Goal: Transaction & Acquisition: Purchase product/service

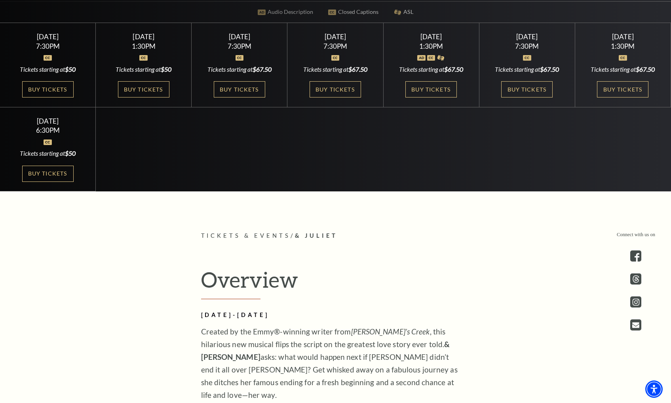
scroll to position [343, 0]
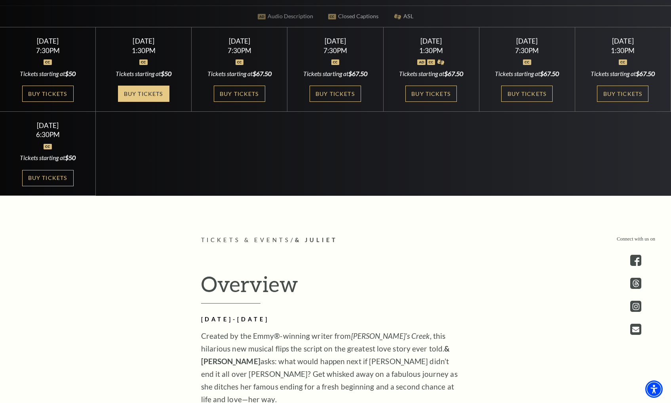
click at [134, 98] on link "Buy Tickets" at bounding box center [143, 94] width 51 height 16
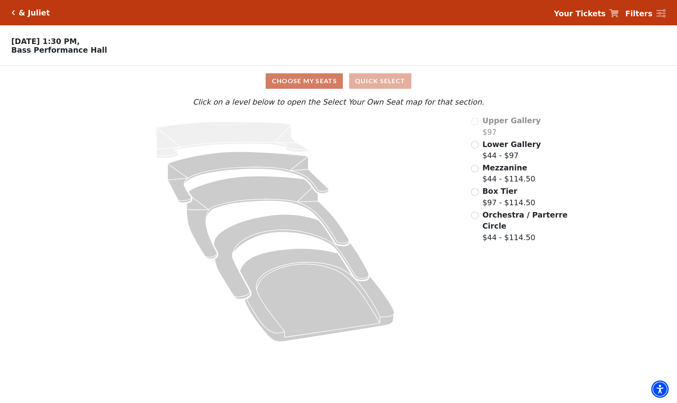
click at [385, 80] on button "Quick Select" at bounding box center [380, 80] width 62 height 15
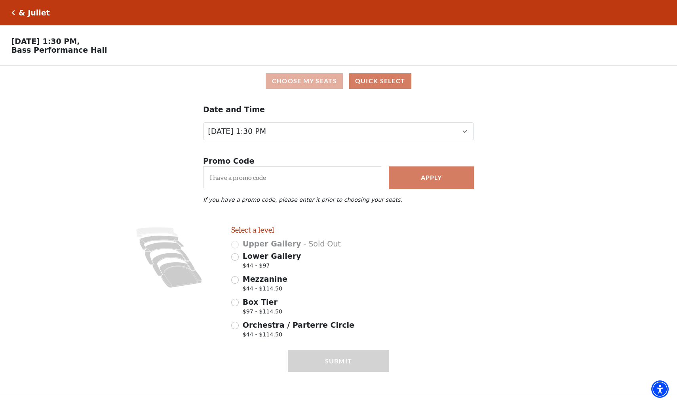
click at [326, 81] on button "Choose My Seats" at bounding box center [304, 80] width 77 height 15
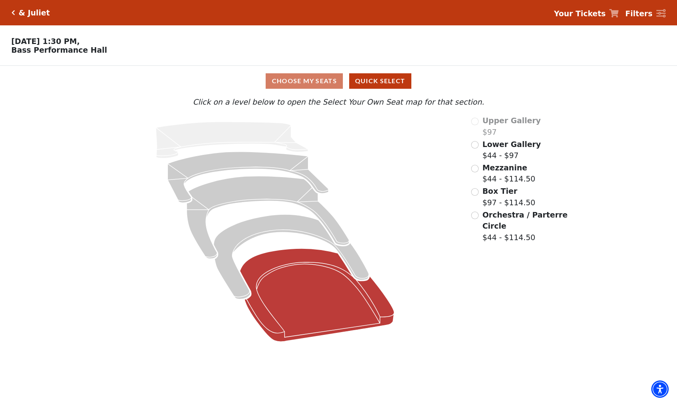
click at [325, 302] on icon at bounding box center [317, 294] width 154 height 93
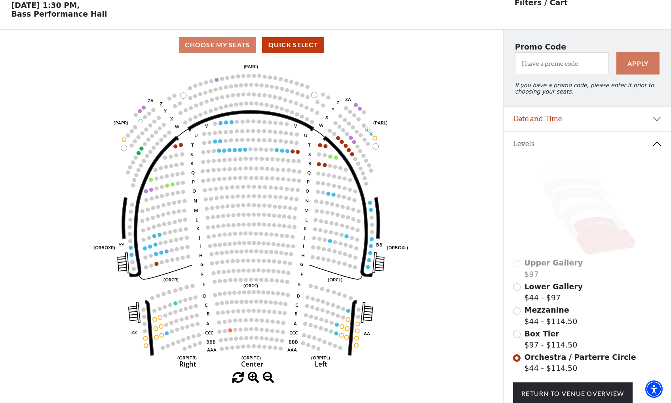
scroll to position [37, 0]
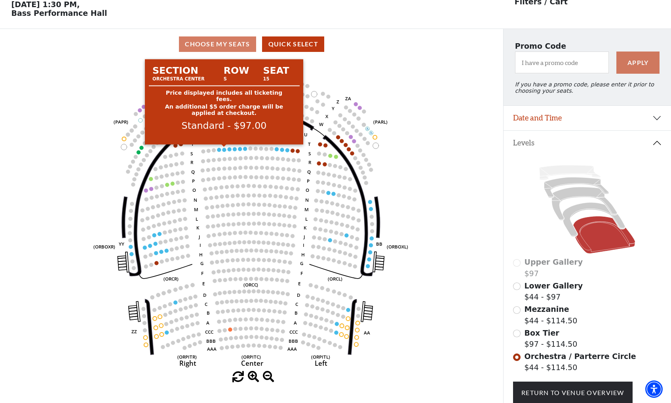
click at [225, 150] on circle at bounding box center [224, 150] width 4 height 4
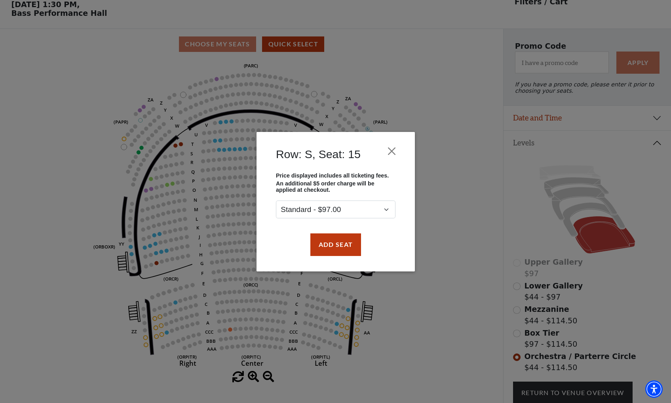
click at [383, 151] on div "Row: S, Seat: 15" at bounding box center [335, 156] width 135 height 32
click at [390, 154] on button "Close" at bounding box center [391, 150] width 15 height 15
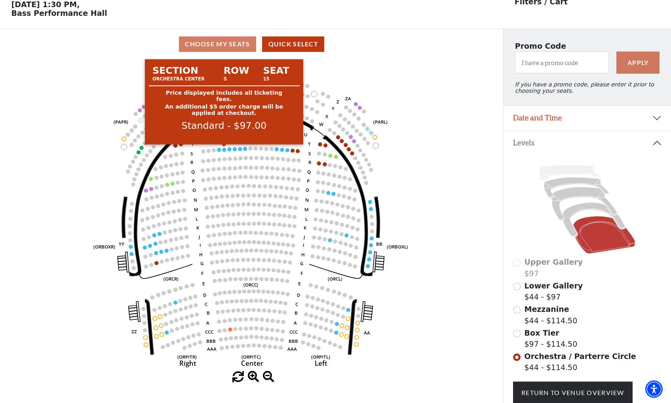
click at [224, 150] on circle at bounding box center [224, 150] width 4 height 4
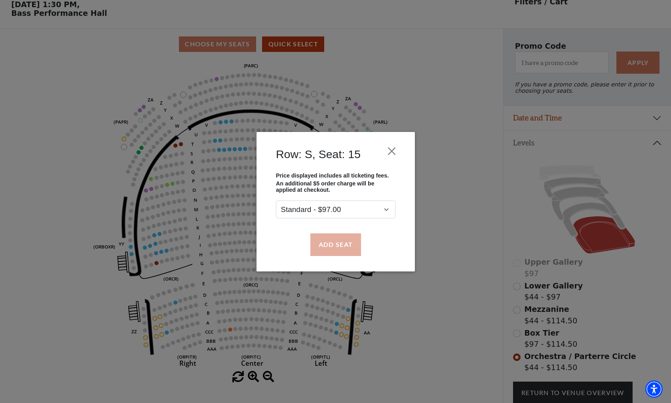
click at [340, 245] on button "Add Seat" at bounding box center [335, 244] width 51 height 22
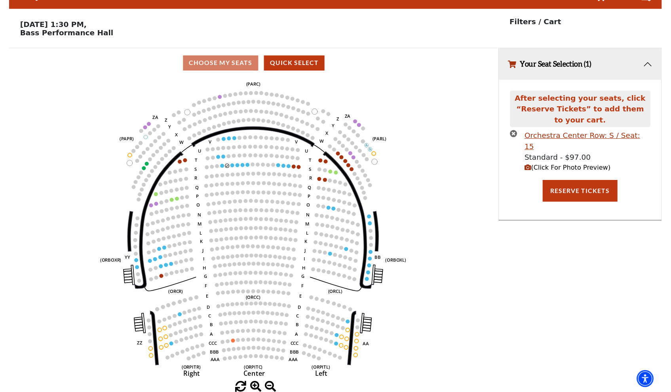
scroll to position [0, 0]
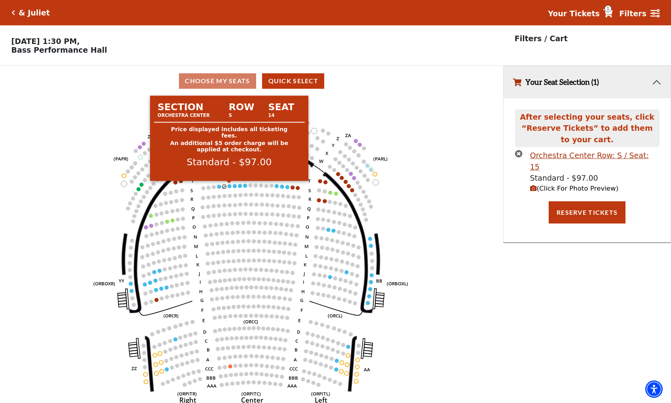
click at [229, 186] on circle at bounding box center [229, 186] width 4 height 4
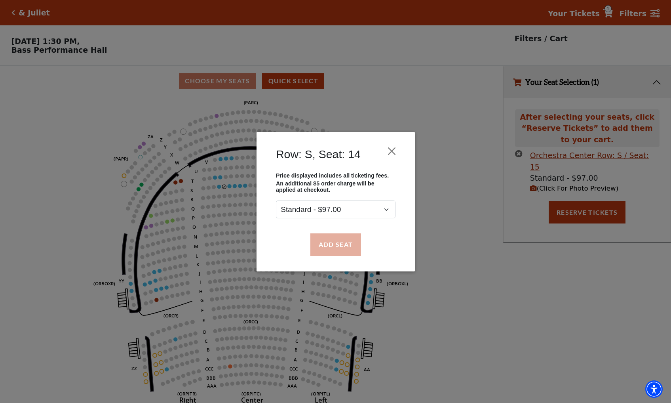
click at [334, 246] on button "Add Seat" at bounding box center [335, 244] width 51 height 22
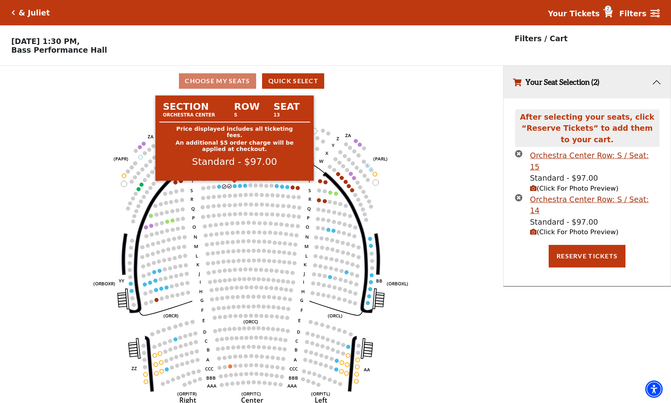
click at [235, 186] on circle at bounding box center [235, 186] width 4 height 4
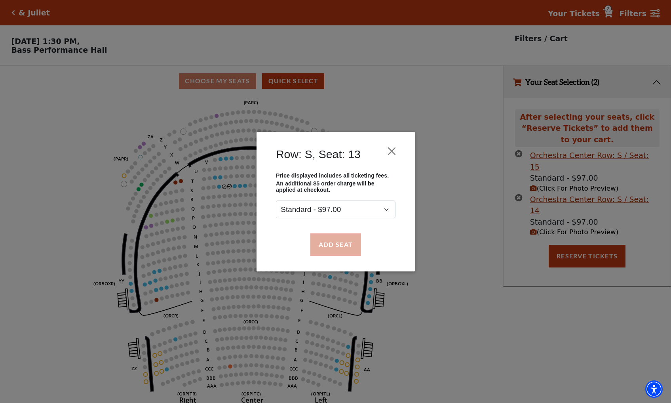
click at [340, 250] on button "Add Seat" at bounding box center [335, 244] width 51 height 22
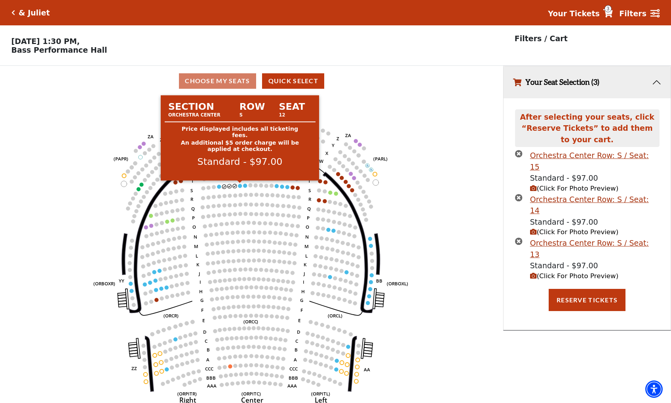
click at [240, 186] on circle at bounding box center [240, 186] width 4 height 4
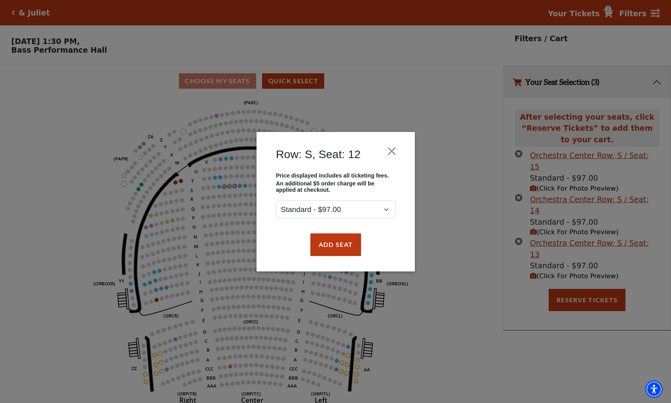
click at [345, 259] on div "Add Seat" at bounding box center [335, 244] width 135 height 37
click at [337, 251] on button "Add Seat" at bounding box center [335, 244] width 51 height 22
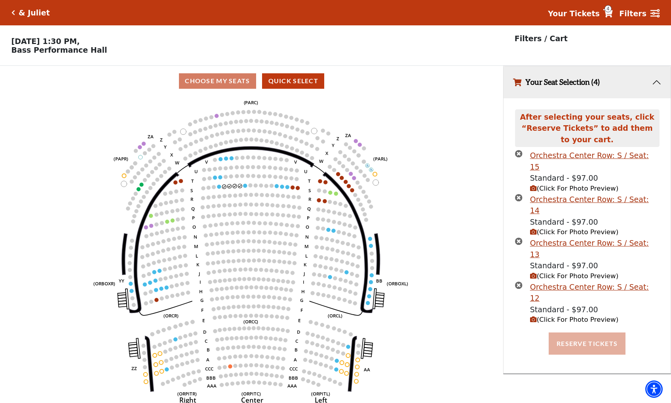
click at [564, 332] on button "Reserve Tickets" at bounding box center [587, 343] width 77 height 22
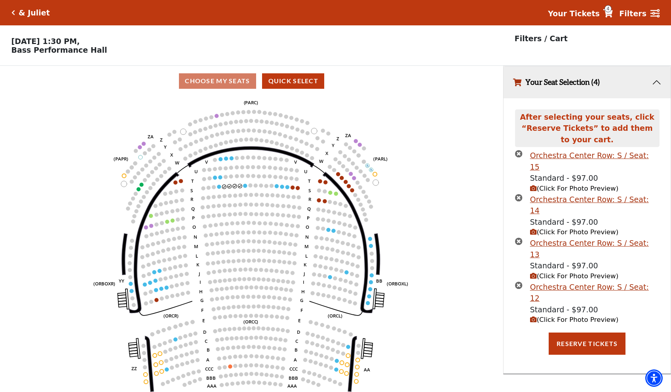
click at [10, 15] on div "& Juliet Your Tickets 4 Filters" at bounding box center [335, 12] width 671 height 25
click at [12, 15] on icon "Click here to go back to filters" at bounding box center [13, 13] width 4 height 6
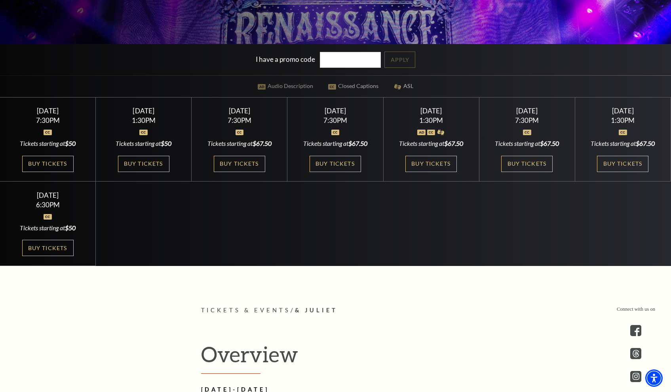
scroll to position [269, 0]
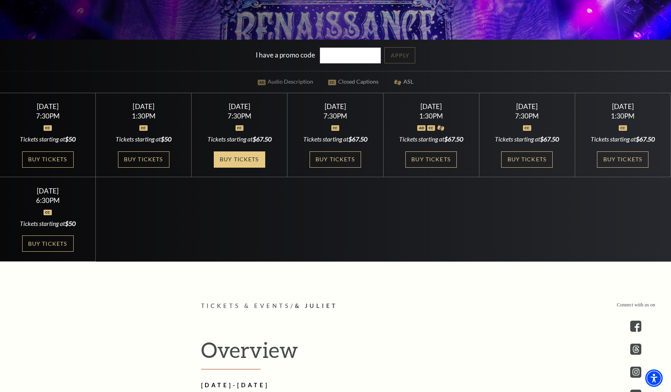
click at [247, 155] on link "Buy Tickets" at bounding box center [239, 159] width 51 height 16
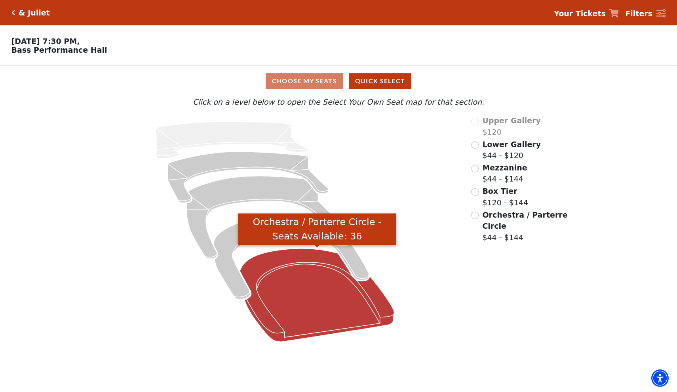
click at [284, 292] on icon "Orchestra / Parterre Circle - Seats Available: 36" at bounding box center [317, 294] width 154 height 93
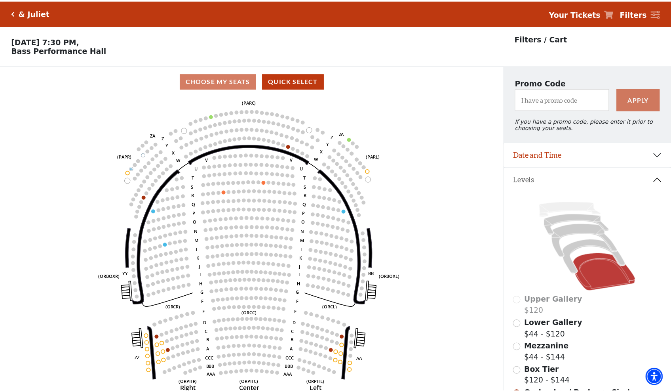
scroll to position [37, 0]
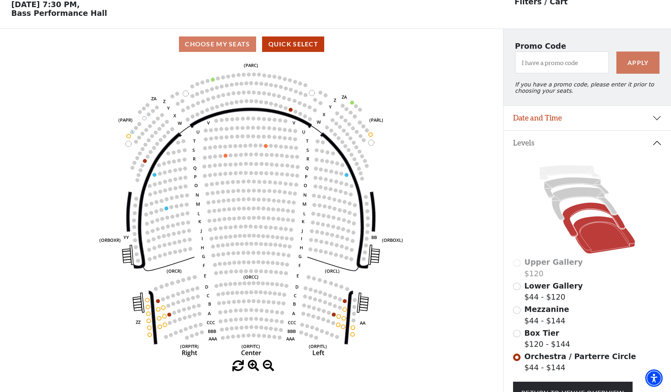
click at [576, 209] on icon at bounding box center [594, 219] width 63 height 34
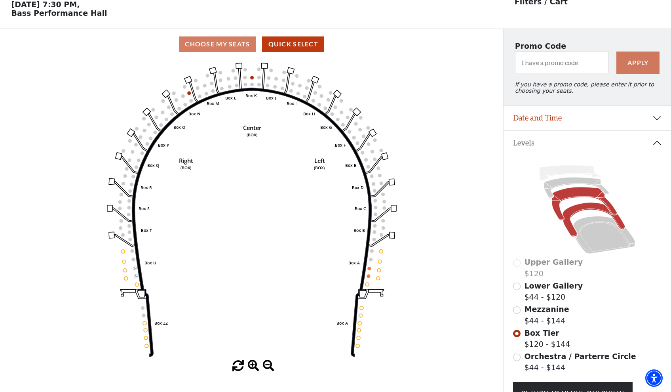
click at [575, 189] on icon at bounding box center [584, 203] width 65 height 33
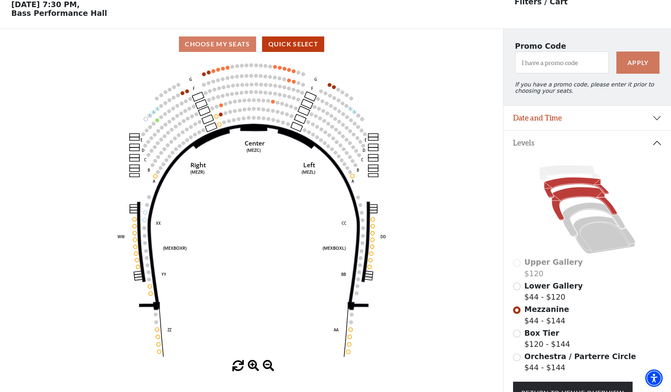
click at [566, 182] on icon at bounding box center [576, 187] width 65 height 21
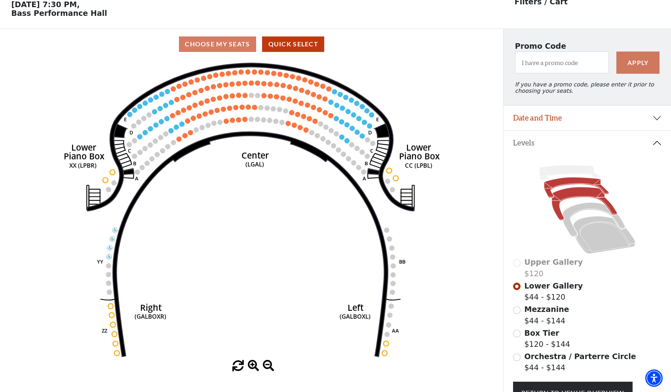
click at [568, 197] on icon at bounding box center [584, 203] width 65 height 33
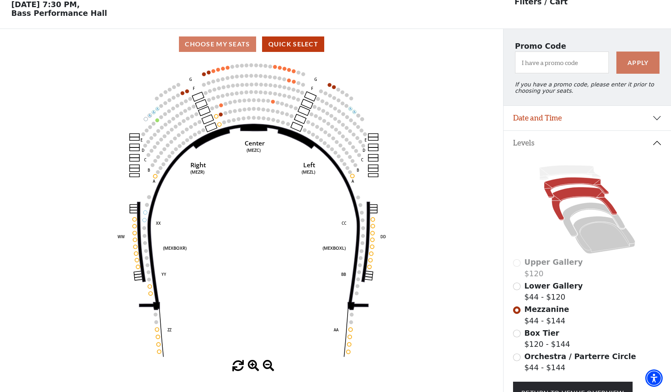
click at [555, 188] on icon at bounding box center [576, 187] width 65 height 21
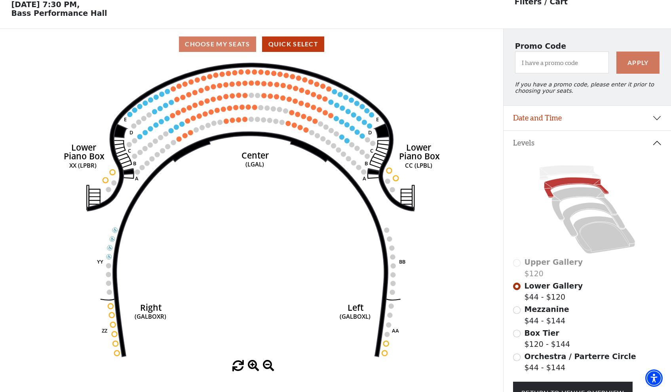
click at [517, 309] on input "Mezzanine$44 - $144\a" at bounding box center [517, 310] width 8 height 8
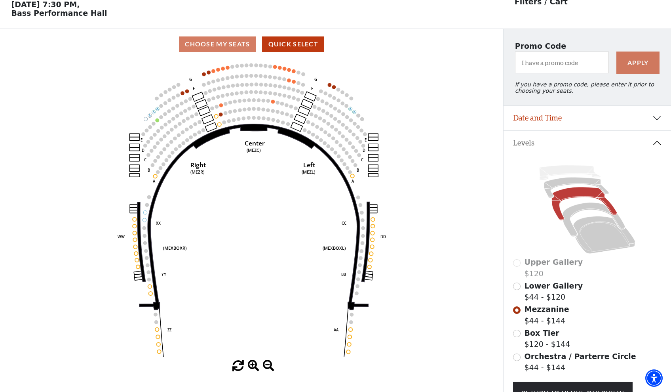
click at [518, 332] on input "Box Tier$120 - $144\a" at bounding box center [517, 333] width 8 height 8
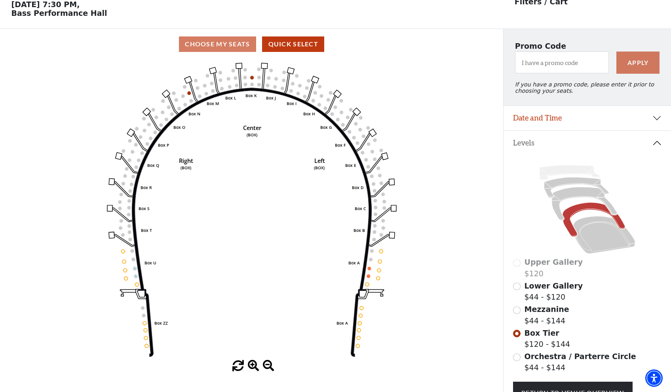
click at [516, 357] on input "Orchestra / Parterre Circle$44 - $144\a" at bounding box center [517, 357] width 8 height 8
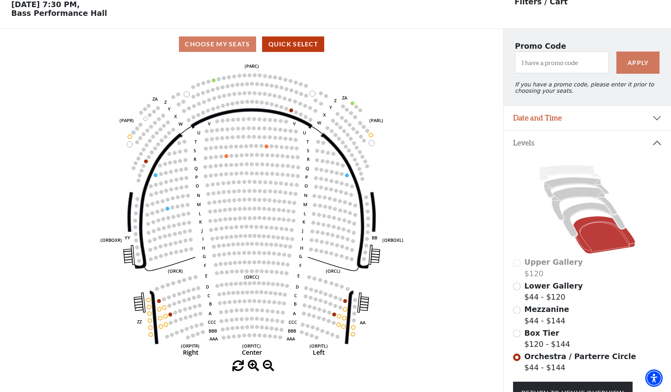
click at [519, 332] on input "Box Tier$120 - $144\a" at bounding box center [517, 333] width 8 height 8
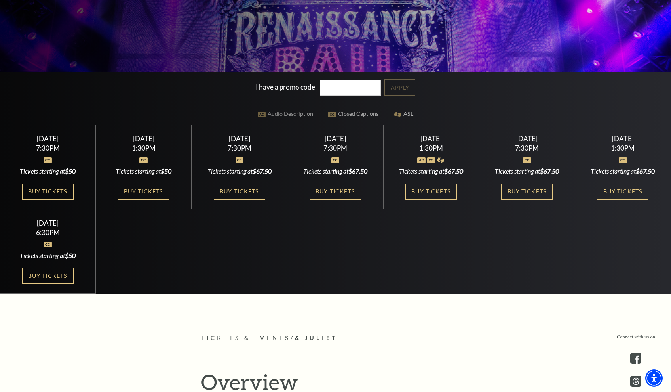
scroll to position [251, 0]
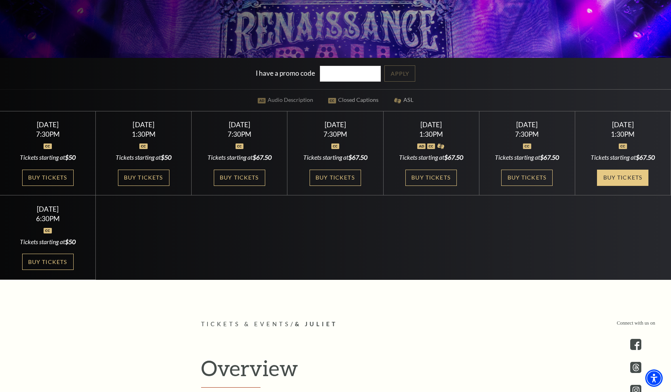
click at [613, 179] on link "Buy Tickets" at bounding box center [622, 177] width 51 height 16
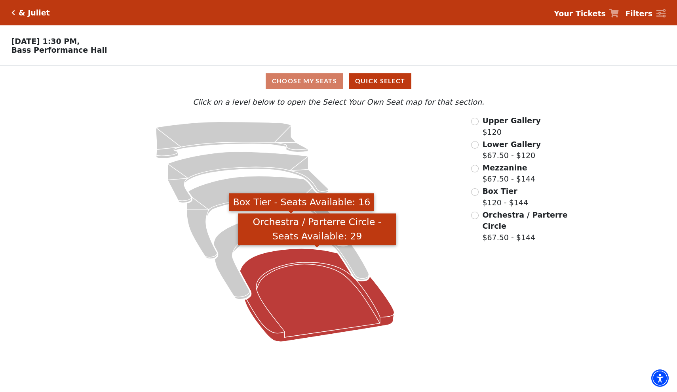
click at [346, 285] on icon "Orchestra / Parterre Circle - Seats Available: 29" at bounding box center [317, 294] width 154 height 93
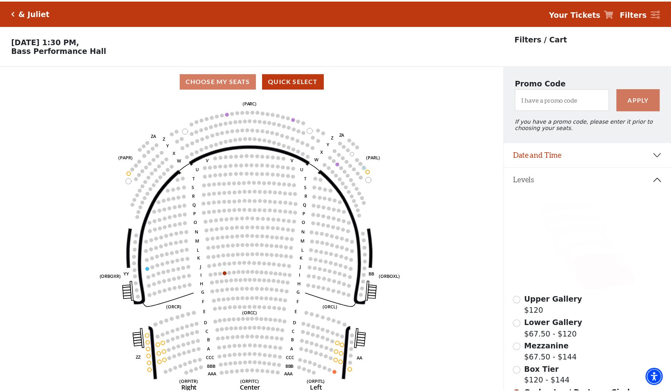
scroll to position [37, 0]
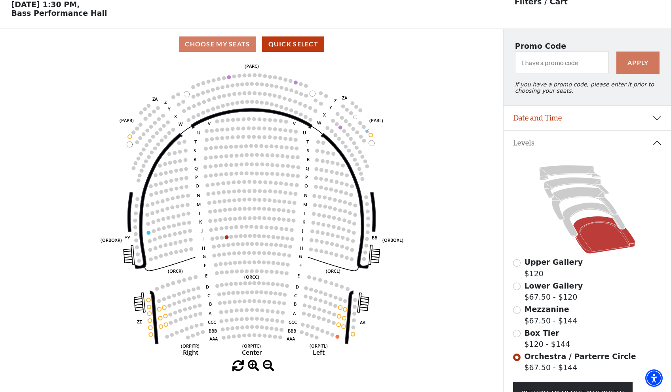
click at [516, 332] on input "Box Tier$120 - $144\a" at bounding box center [517, 333] width 8 height 8
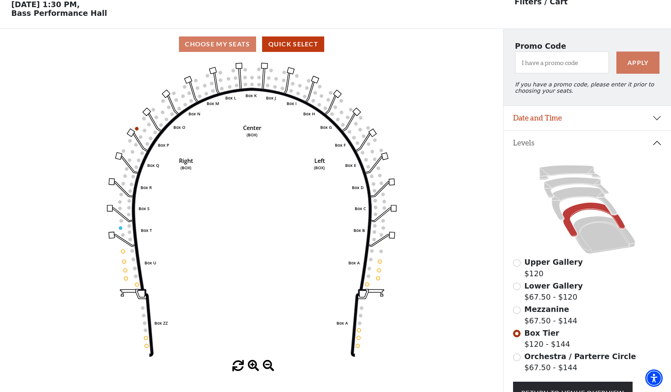
click at [519, 310] on input "Mezzanine$67.50 - $144\a" at bounding box center [517, 310] width 8 height 8
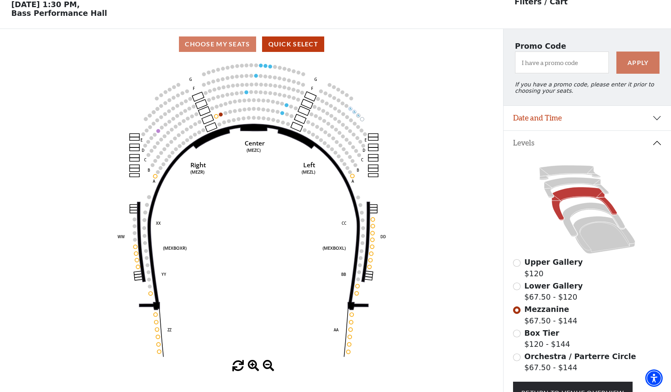
click at [517, 287] on input "Lower Gallery$67.50 - $120\a" at bounding box center [517, 286] width 8 height 8
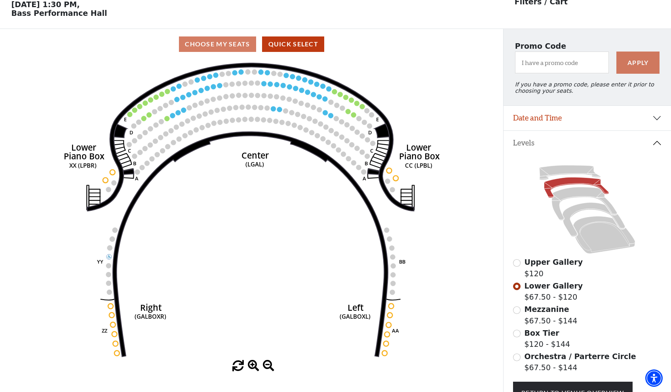
click at [517, 263] on input "Upper Gallery$120\a" at bounding box center [517, 263] width 8 height 8
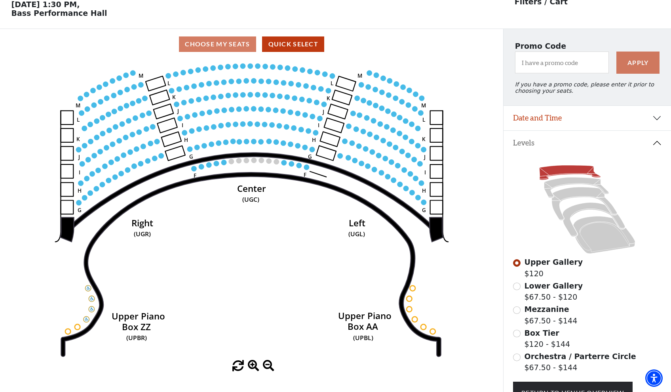
click at [514, 285] on input "Lower Gallery$67.50 - $120\a" at bounding box center [517, 286] width 8 height 8
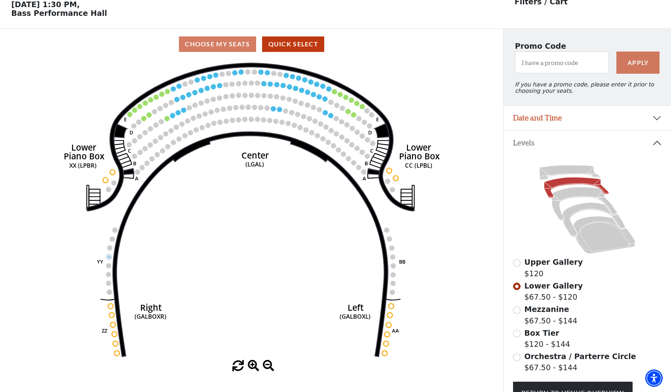
click at [517, 310] on input "Mezzanine$67.50 - $144\a" at bounding box center [517, 310] width 8 height 8
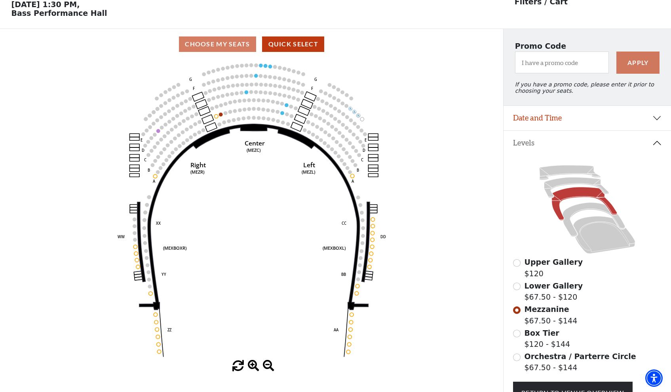
click at [518, 334] on input "Box Tier$120 - $144\a" at bounding box center [517, 333] width 8 height 8
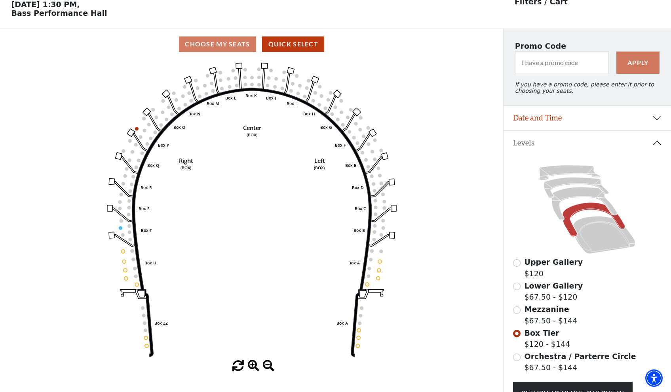
click at [513, 310] on input "Mezzanine$67.50 - $144\a" at bounding box center [517, 310] width 8 height 8
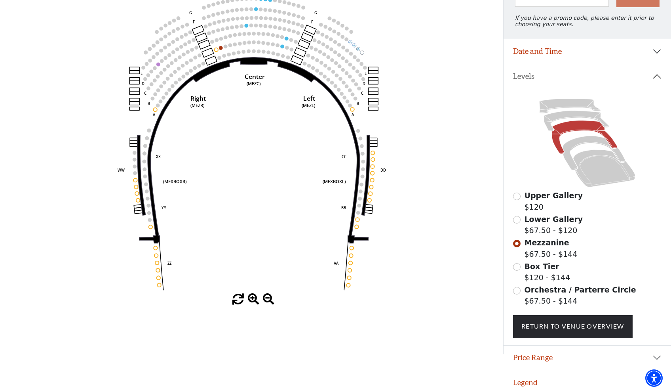
scroll to position [105, 0]
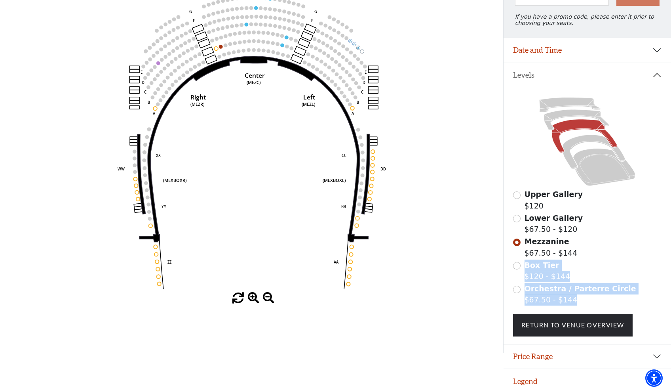
drag, startPoint x: 664, startPoint y: 205, endPoint x: 677, endPoint y: 236, distance: 33.9
click at [671, 236] on html "Skip to main content Enable accessibility for low vision Open the accessibility…" at bounding box center [335, 91] width 671 height 392
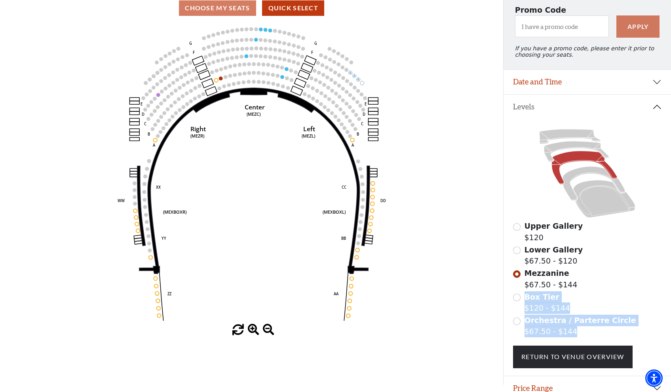
scroll to position [67, 0]
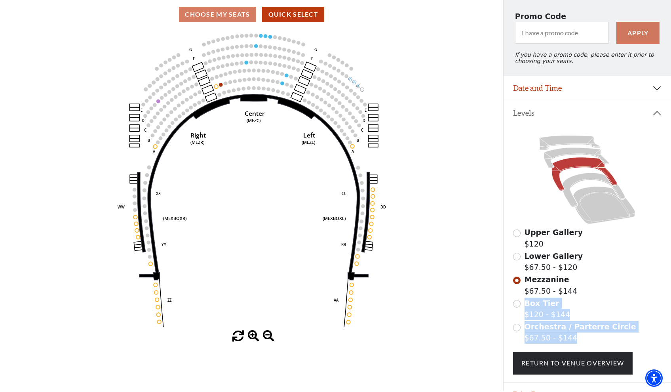
click at [441, 226] on icon "Center (MEZC) Right (MEZR) Left (MEZL) (MEXBOXR) (MEXBOXL) XX WW CC DD YY BB ZZ…" at bounding box center [251, 180] width 453 height 300
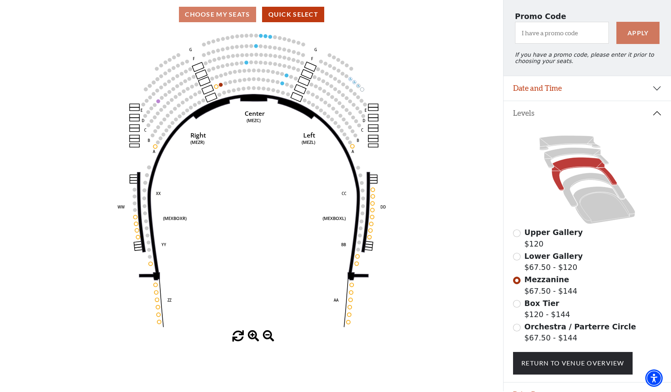
click at [587, 280] on div "Mezzanine $67.50 - $144" at bounding box center [587, 285] width 148 height 23
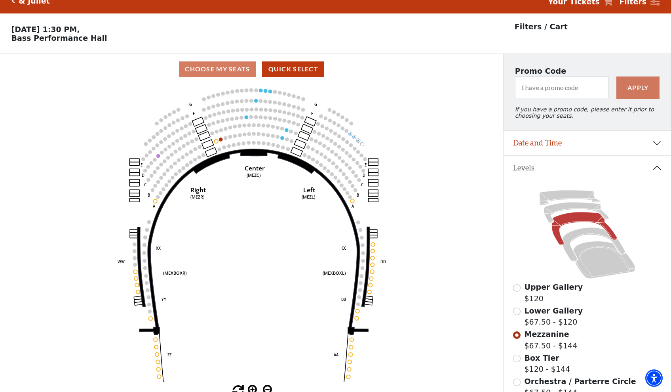
scroll to position [0, 0]
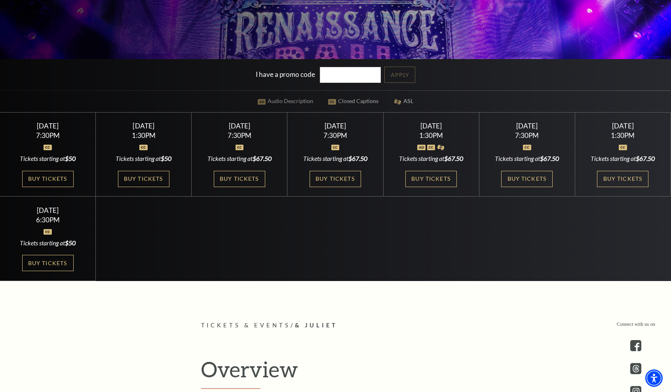
scroll to position [251, 0]
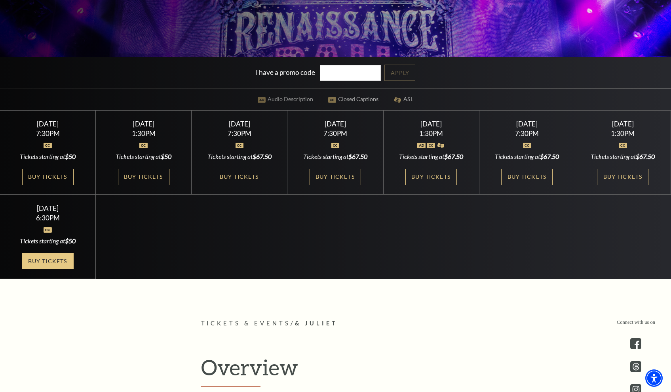
click at [57, 266] on link "Buy Tickets" at bounding box center [47, 261] width 51 height 16
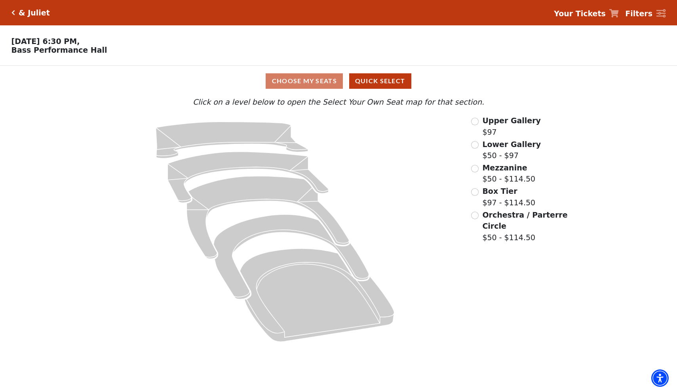
click at [474, 188] on input "Box Tier$97 - $114.50\a" at bounding box center [475, 192] width 8 height 8
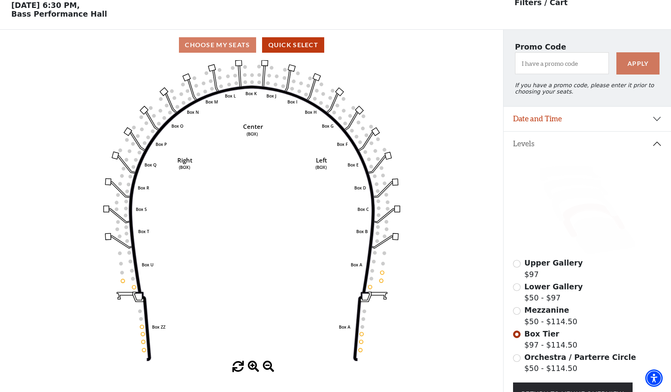
scroll to position [37, 0]
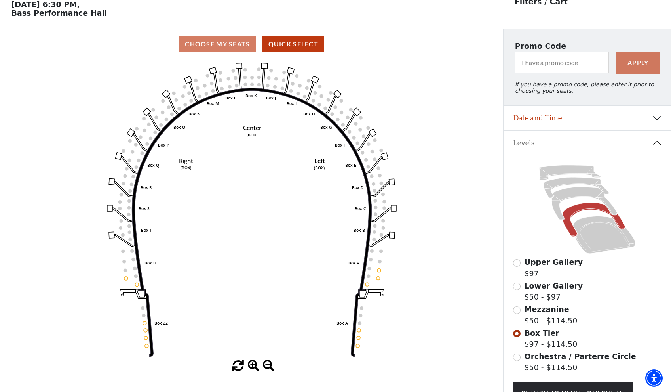
click at [515, 308] on input "Mezzanine$50 - $114.50\a" at bounding box center [517, 310] width 8 height 8
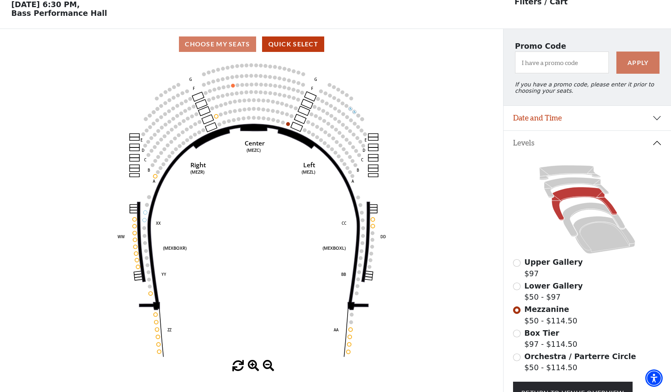
click at [517, 288] on input "Lower Gallery$50 - $97\a" at bounding box center [517, 286] width 8 height 8
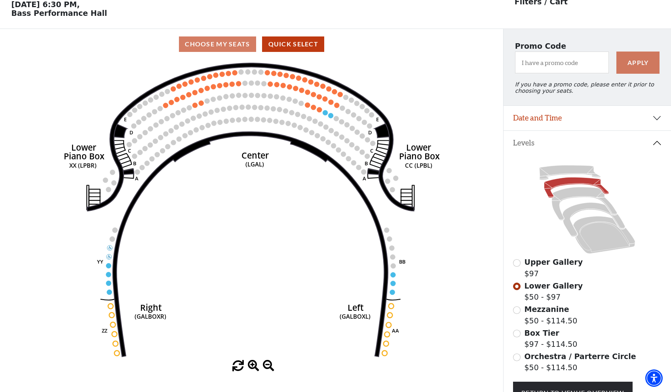
click at [108, 2] on p "Sunday, November 16 at 6:30 PM, Bass Performance Hall" at bounding box center [251, 8] width 503 height 17
click at [515, 309] on input "Mezzanine$50 - $114.50\a" at bounding box center [517, 310] width 8 height 8
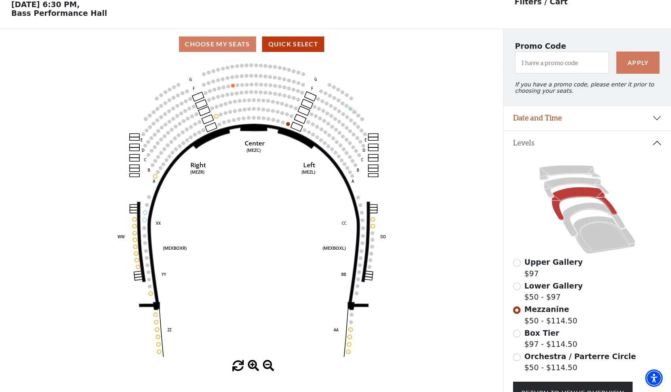
click at [515, 335] on input "Box Tier$97 - $114.50\a" at bounding box center [517, 333] width 8 height 8
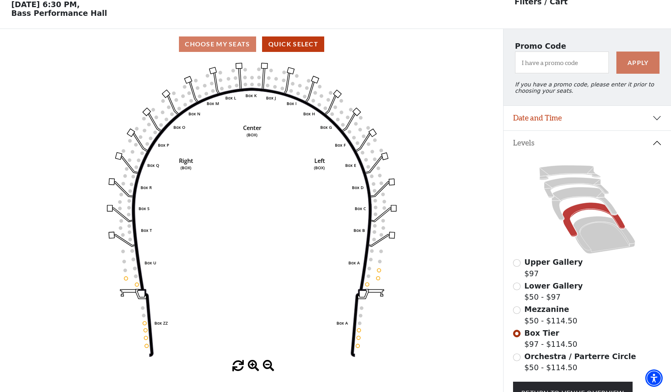
click at [515, 310] on input "Mezzanine$50 - $114.50\a" at bounding box center [517, 310] width 8 height 8
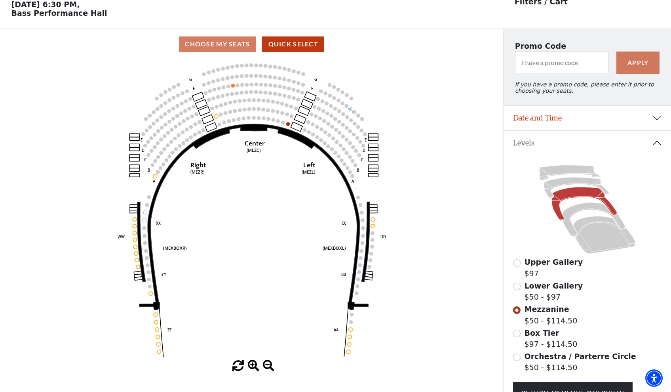
click at [516, 286] on input "Lower Gallery$50 - $97\a" at bounding box center [517, 286] width 8 height 8
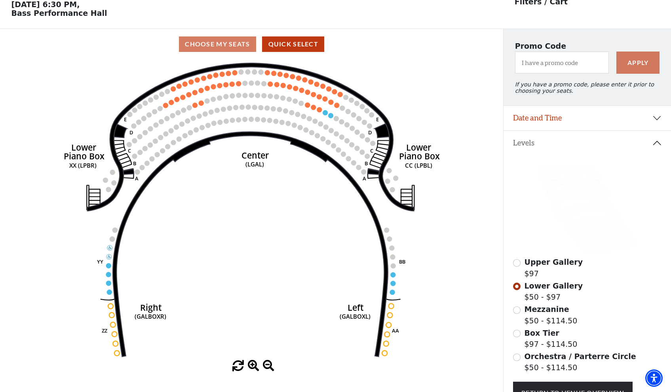
click at [514, 310] on input "Mezzanine$50 - $114.50\a" at bounding box center [517, 310] width 8 height 8
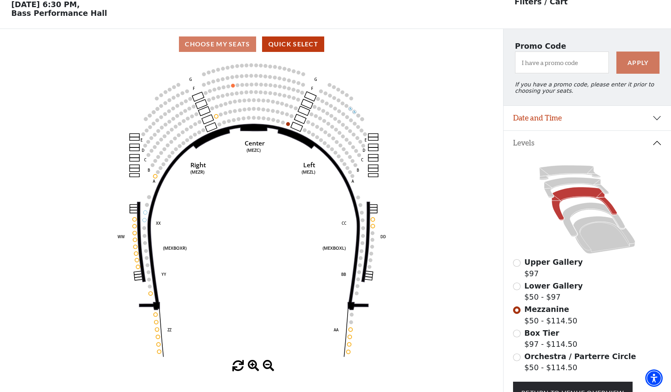
click at [514, 283] on div "Lower Gallery $50 - $97" at bounding box center [587, 291] width 148 height 23
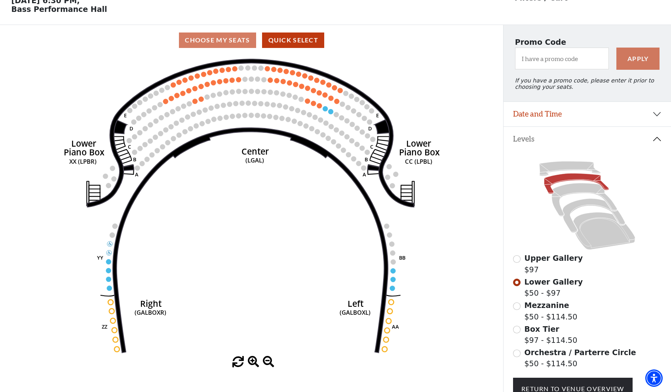
scroll to position [43, 0]
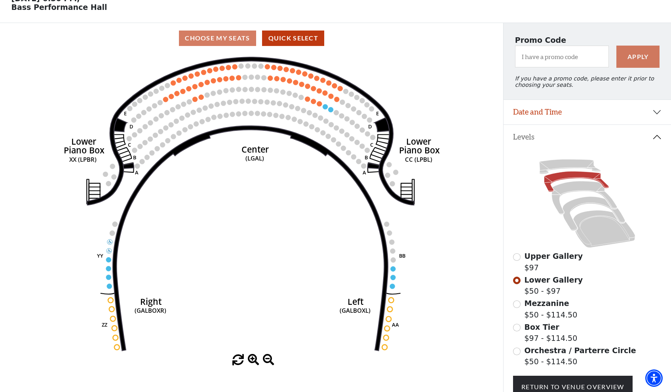
click at [517, 303] on input "Mezzanine$50 - $114.50\a" at bounding box center [517, 304] width 8 height 8
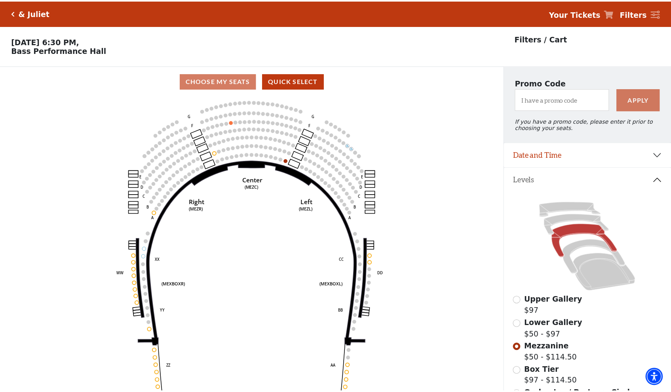
scroll to position [37, 0]
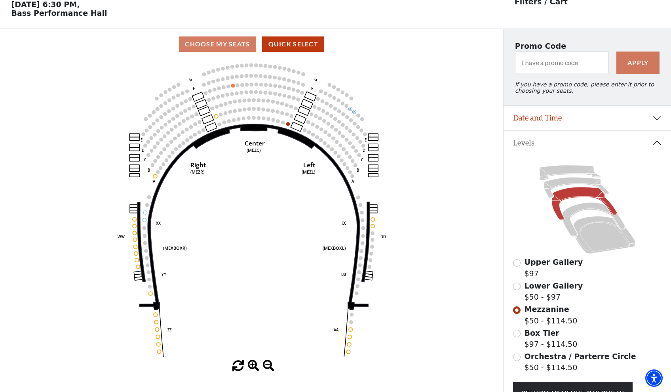
click at [517, 285] on input "Lower Gallery$50 - $97\a" at bounding box center [517, 286] width 8 height 8
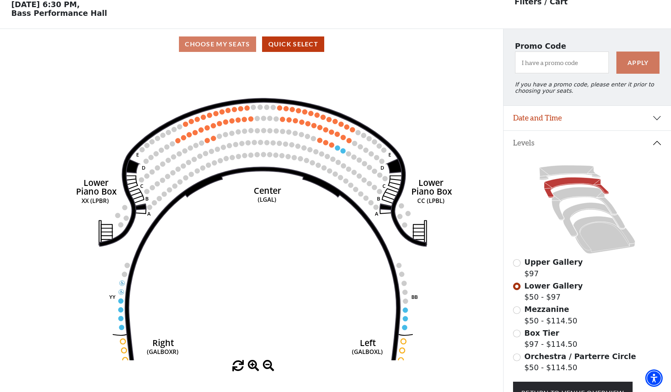
click at [329, 145] on use "Seat Selected" at bounding box center [332, 145] width 6 height 6
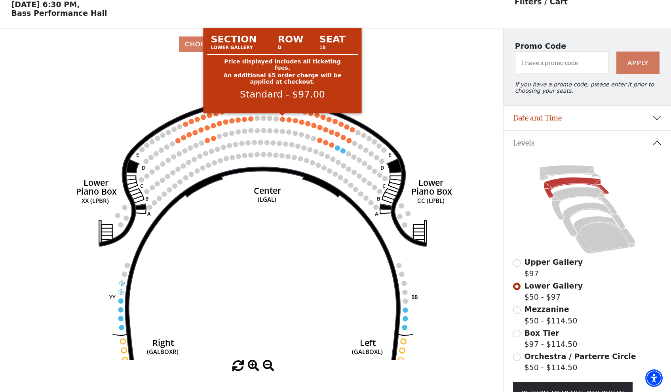
click at [282, 119] on circle at bounding box center [282, 118] width 5 height 5
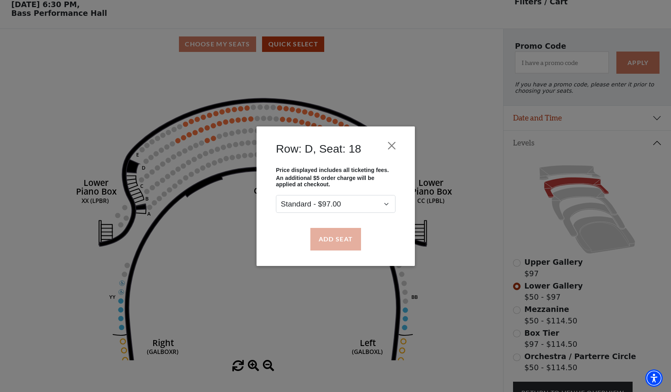
click at [341, 239] on button "Add Seat" at bounding box center [335, 239] width 51 height 22
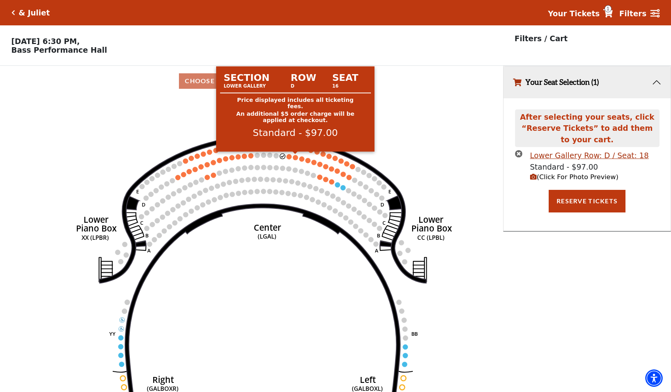
click at [290, 158] on circle at bounding box center [288, 156] width 5 height 5
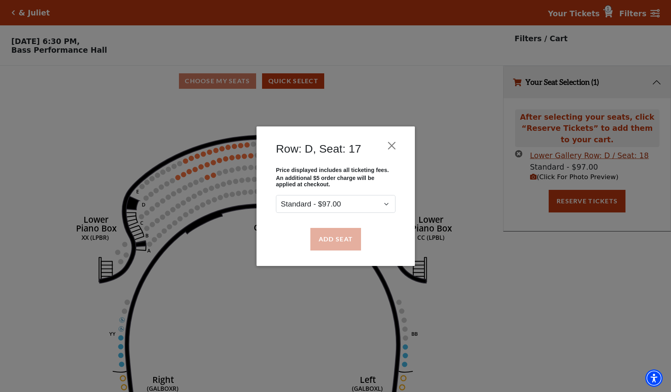
click at [322, 235] on button "Add Seat" at bounding box center [335, 239] width 51 height 22
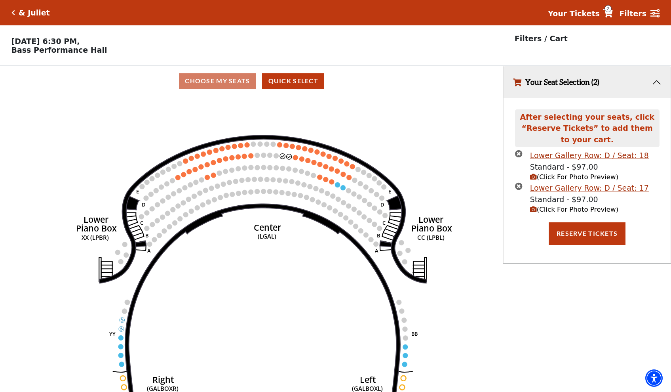
click at [294, 156] on circle at bounding box center [295, 157] width 5 height 5
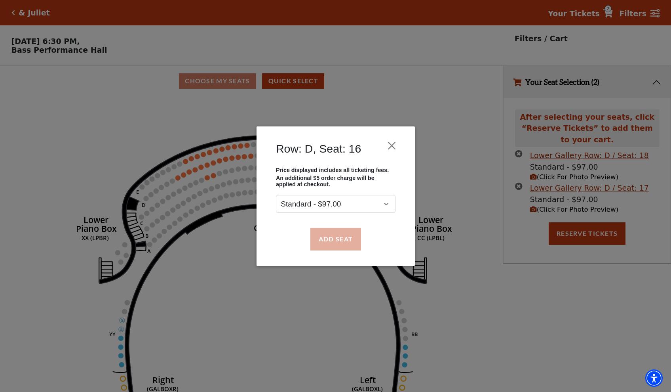
click at [331, 240] on button "Add Seat" at bounding box center [335, 239] width 51 height 22
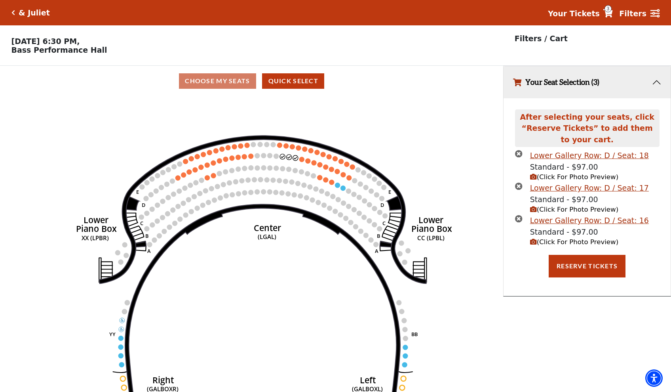
click at [303, 160] on circle at bounding box center [301, 158] width 5 height 5
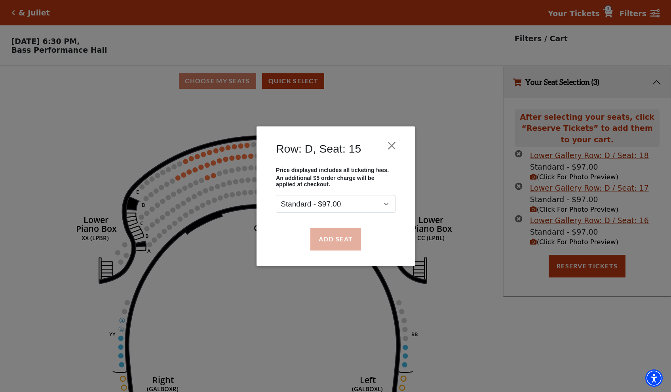
click at [337, 244] on button "Add Seat" at bounding box center [335, 239] width 51 height 22
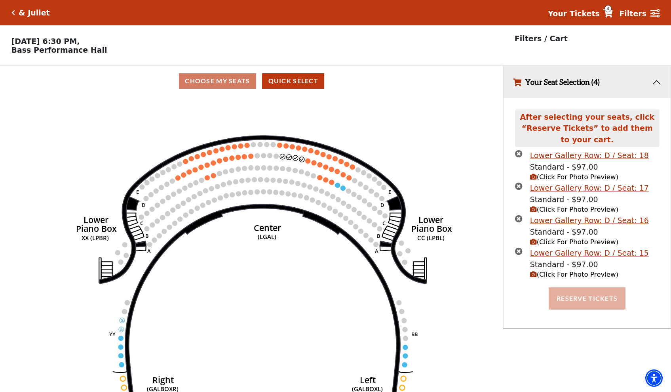
click at [569, 297] on button "Reserve Tickets" at bounding box center [587, 298] width 77 height 22
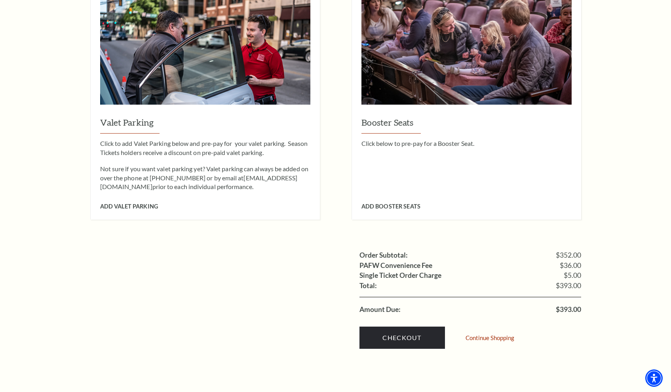
scroll to position [656, 0]
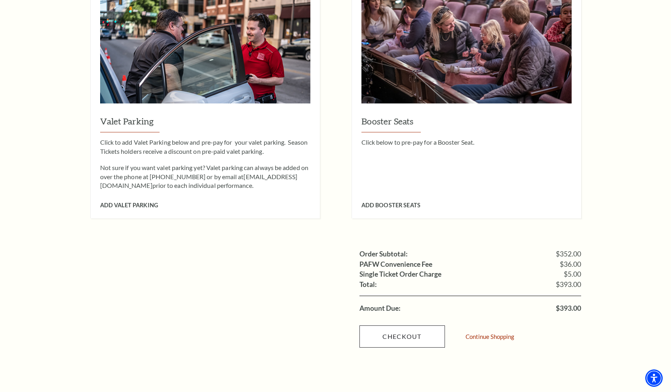
click at [411, 325] on link "Checkout" at bounding box center [402, 336] width 86 height 22
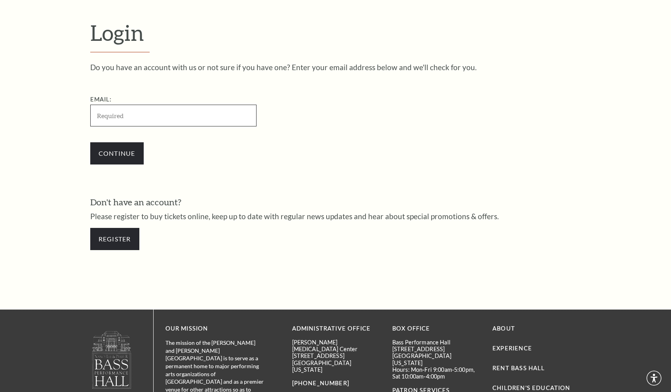
scroll to position [248, 0]
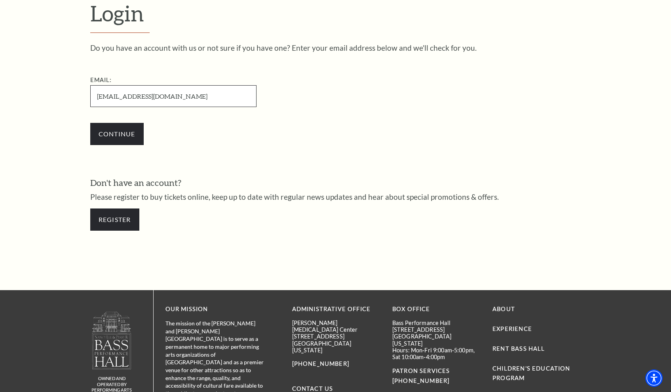
type input "[EMAIL_ADDRESS][DOMAIN_NAME]"
click at [117, 133] on input "Continue" at bounding box center [116, 134] width 53 height 22
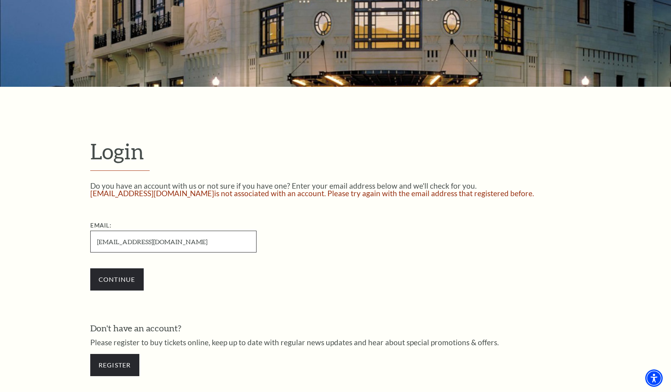
scroll to position [118, 0]
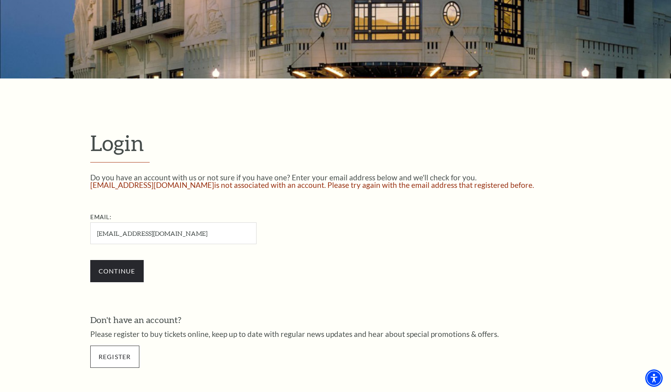
click at [129, 358] on link "Register" at bounding box center [114, 356] width 49 height 22
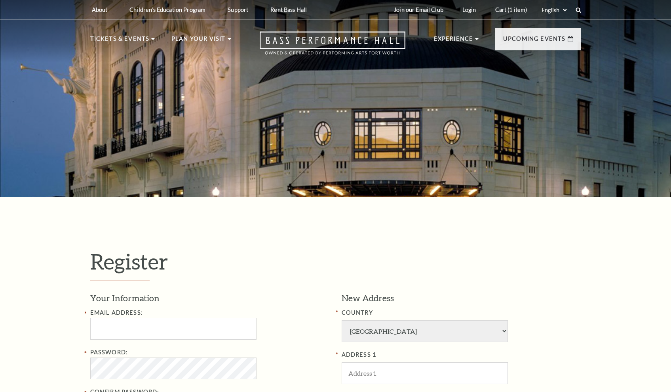
select select "1"
select select "TX"
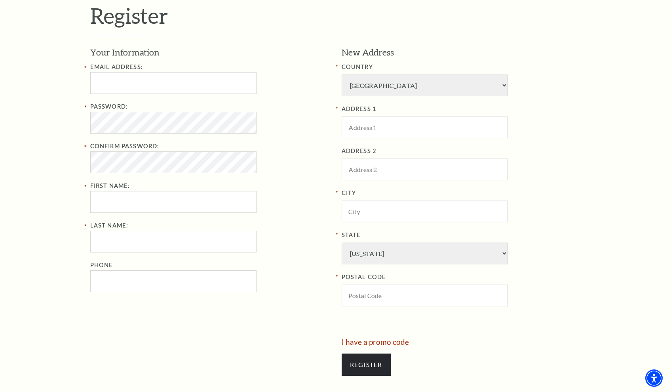
scroll to position [254, 0]
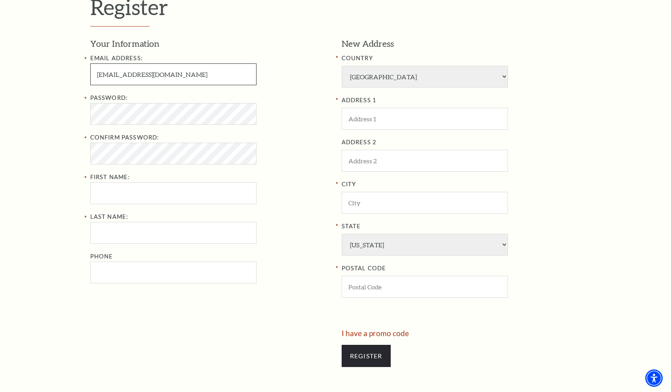
type input "skissel@gmail.com"
type input "Sarah"
type input "Kissel"
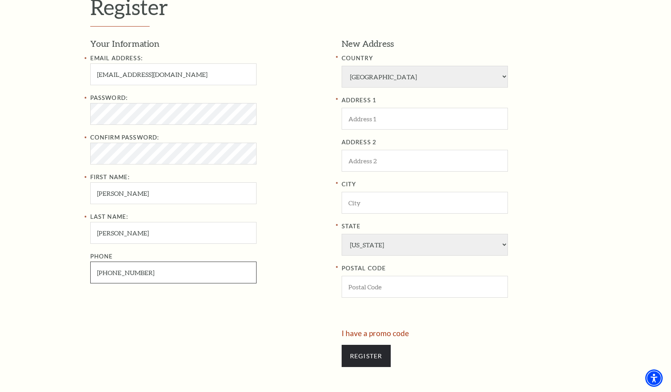
type input "314-369-3800"
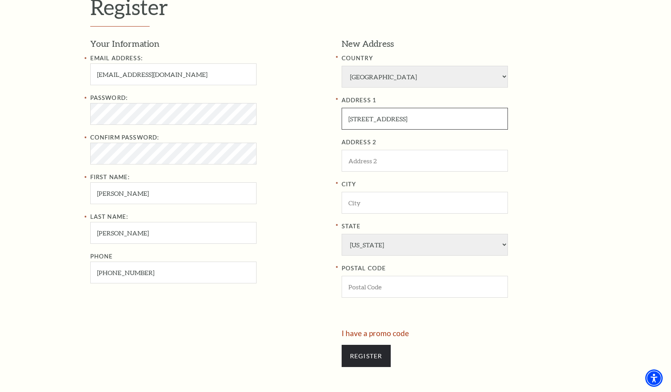
click at [362, 108] on input "64056 Stefani Drive" at bounding box center [425, 119] width 166 height 22
type input "6406 Stefani Drive"
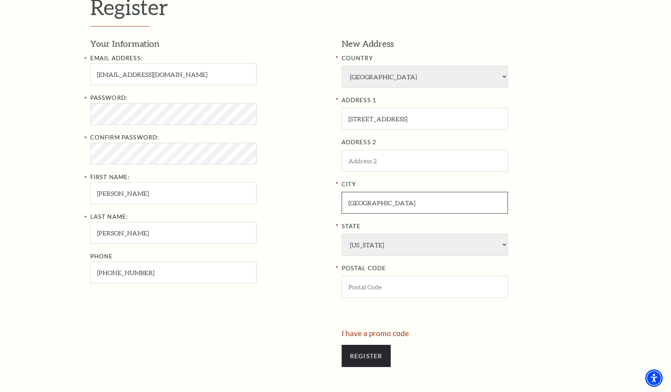
type input "Dallas"
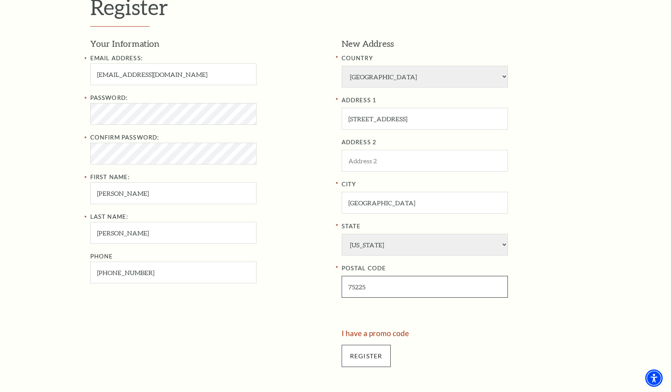
type input "75225"
click at [372, 344] on input "Register" at bounding box center [366, 355] width 49 height 22
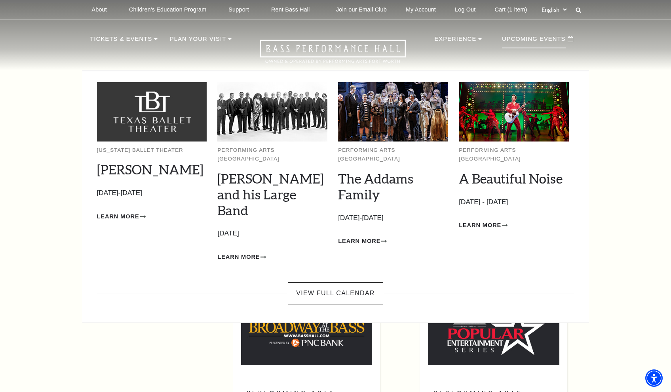
click at [552, 42] on p "Upcoming Events" at bounding box center [534, 41] width 64 height 14
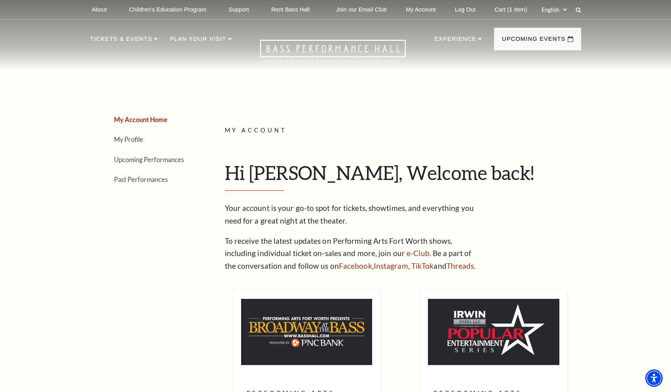
click at [580, 16] on div "Join our Email Club My Account Log Out Cart (1 item) Select: English Español" at bounding box center [455, 9] width 251 height 19
click at [580, 11] on use at bounding box center [578, 10] width 6 height 6
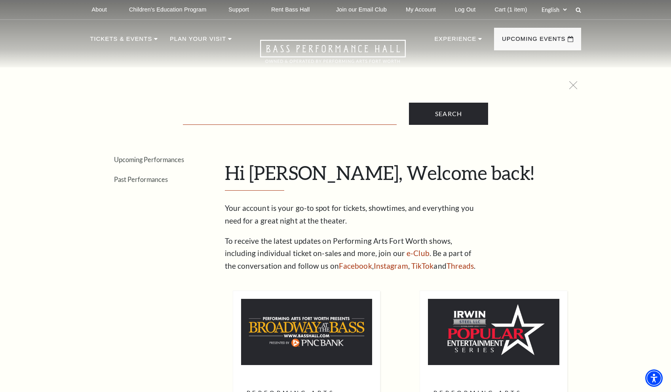
click at [330, 114] on input "Text field" at bounding box center [290, 116] width 214 height 16
type input "h"
type input "[PERSON_NAME]"
click at [448, 113] on input "Search" at bounding box center [448, 114] width 79 height 22
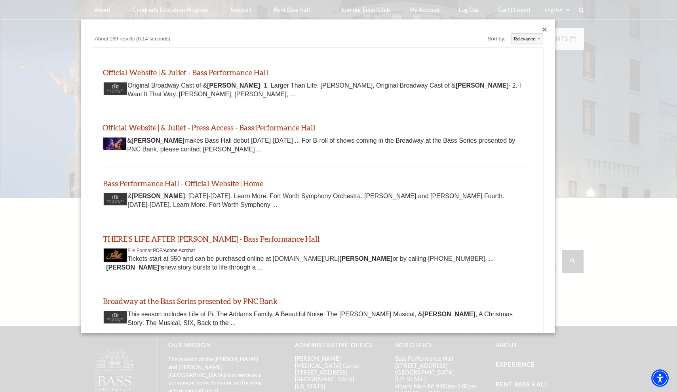
click at [214, 131] on div "Official Website | & Juliet - Press Access - Bass Performance Hall [DOMAIN_NAME…" at bounding box center [316, 138] width 430 height 31
click at [207, 75] on link "Official Website | & Juliet - Bass Performance Hall" at bounding box center [185, 71] width 165 height 9
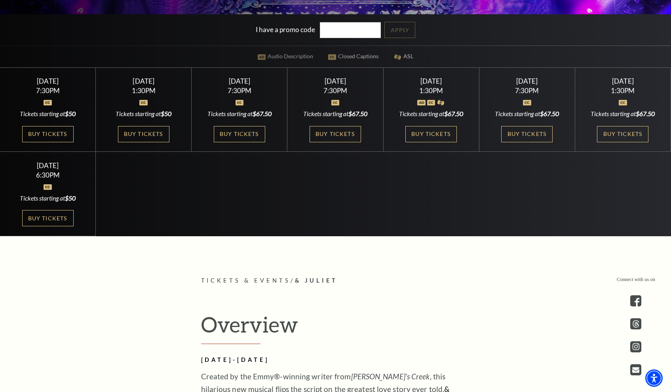
scroll to position [292, 0]
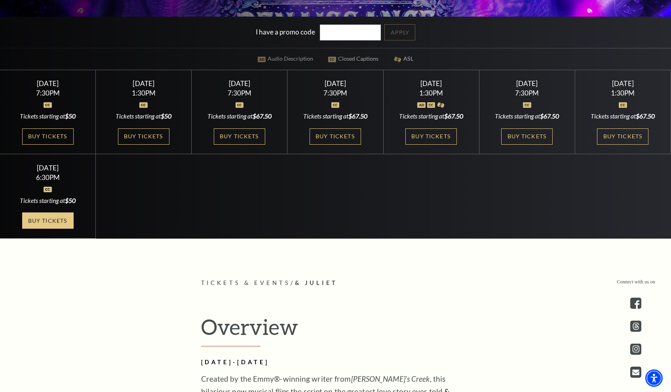
click at [50, 228] on link "Buy Tickets" at bounding box center [47, 220] width 51 height 16
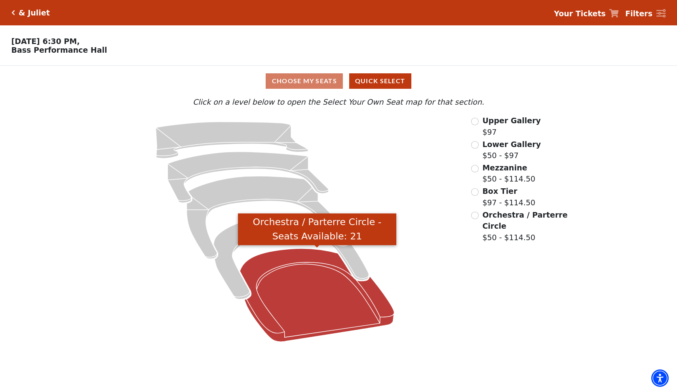
click at [298, 271] on icon "Orchestra / Parterre Circle - Seats Available: 21" at bounding box center [317, 294] width 154 height 93
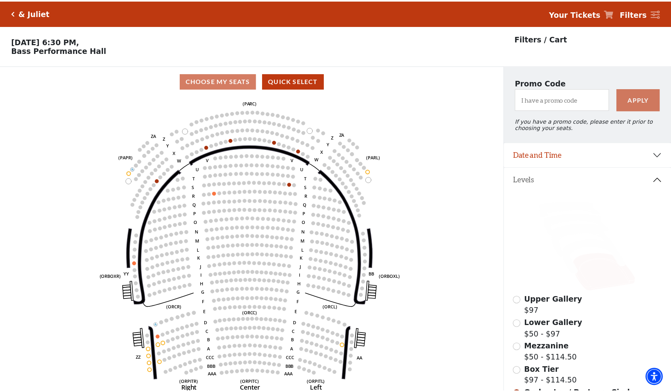
scroll to position [37, 0]
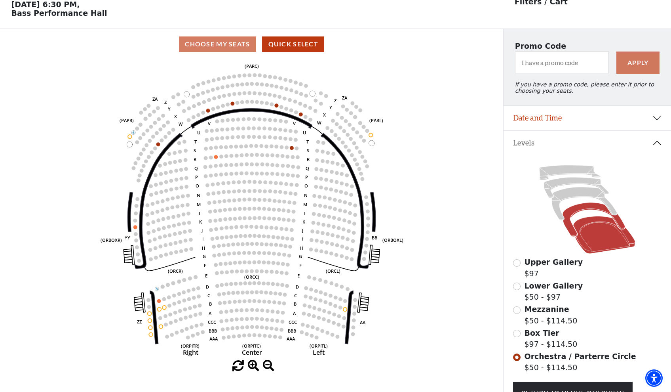
click at [578, 208] on icon at bounding box center [594, 219] width 63 height 34
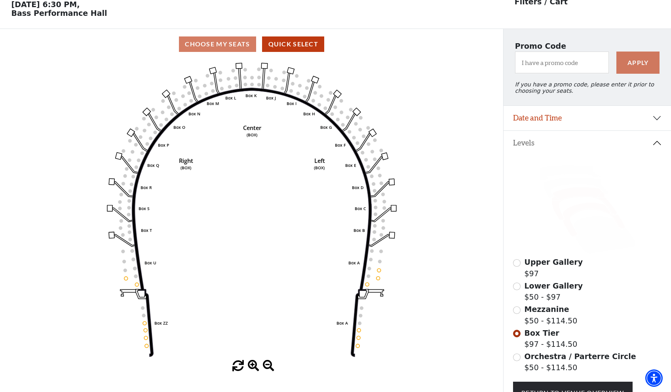
click at [575, 194] on icon at bounding box center [584, 203] width 65 height 33
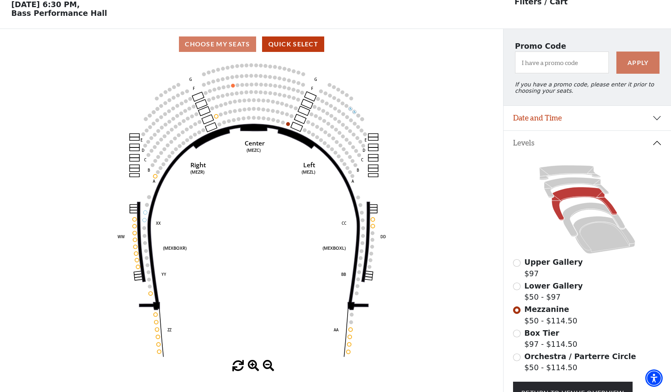
click at [572, 177] on icon at bounding box center [587, 209] width 148 height 94
click at [572, 184] on icon at bounding box center [576, 187] width 65 height 21
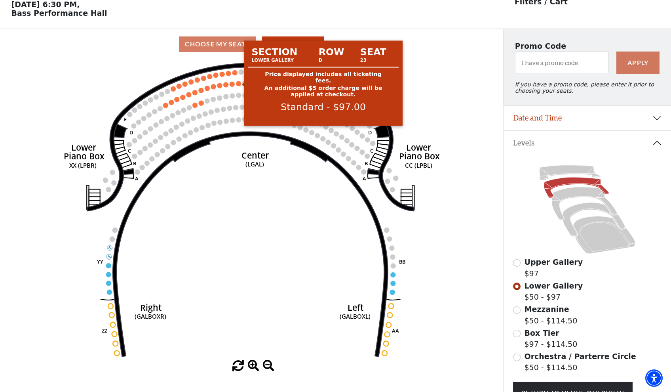
click at [238, 82] on circle at bounding box center [238, 83] width 5 height 5
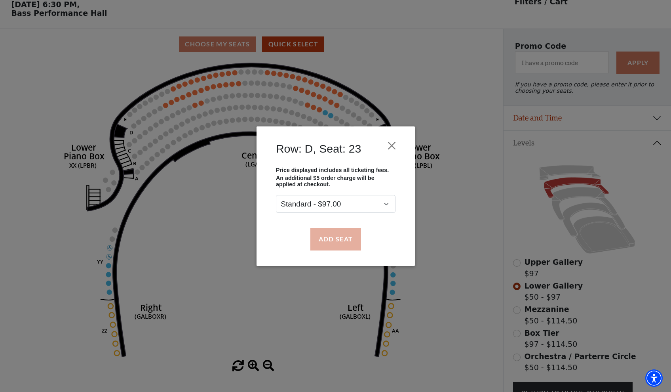
click at [332, 245] on button "Add Seat" at bounding box center [335, 239] width 51 height 22
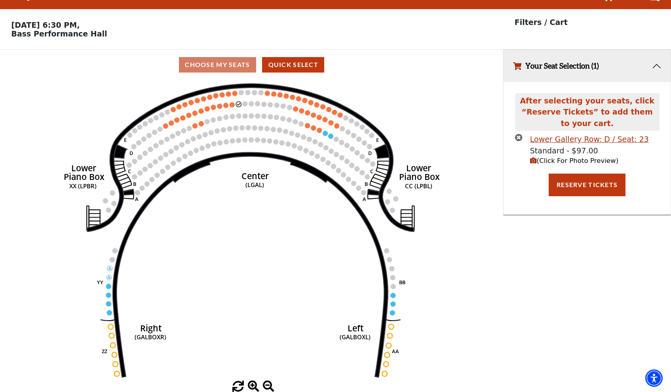
scroll to position [0, 0]
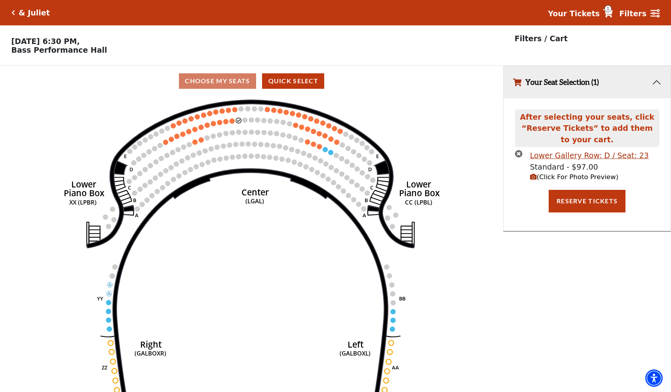
click at [232, 121] on circle at bounding box center [231, 120] width 5 height 5
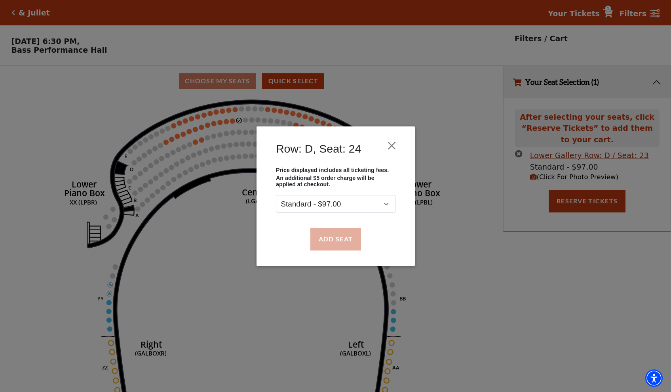
click at [325, 243] on button "Add Seat" at bounding box center [335, 239] width 51 height 22
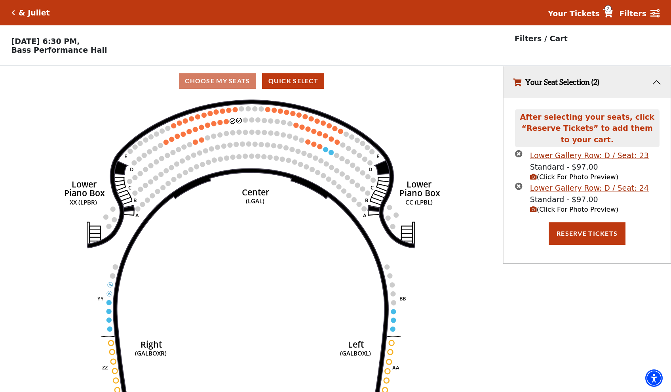
click at [226, 121] on circle at bounding box center [226, 121] width 5 height 5
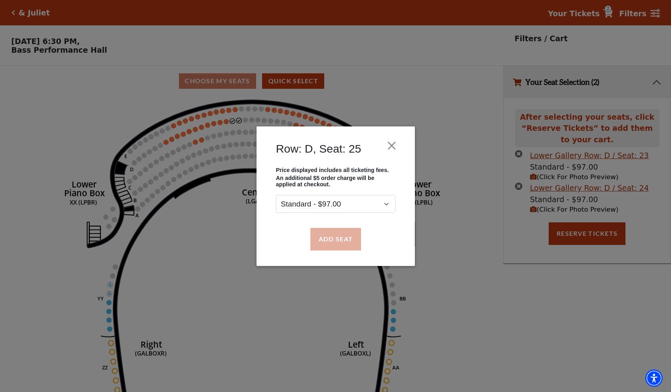
click at [323, 240] on button "Add Seat" at bounding box center [335, 239] width 51 height 22
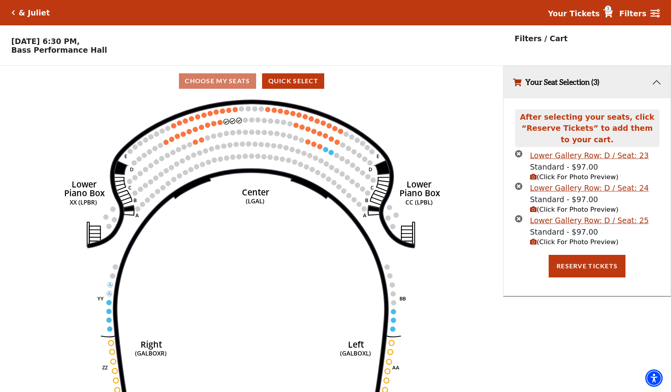
click at [220, 123] on circle at bounding box center [219, 122] width 5 height 5
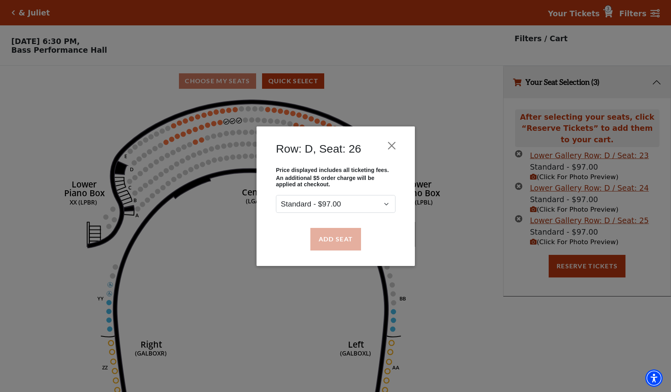
click at [315, 235] on button "Add Seat" at bounding box center [335, 239] width 51 height 22
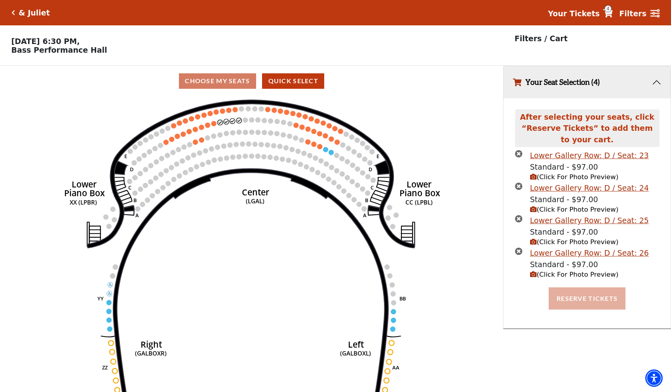
click at [592, 296] on button "Reserve Tickets" at bounding box center [587, 298] width 77 height 22
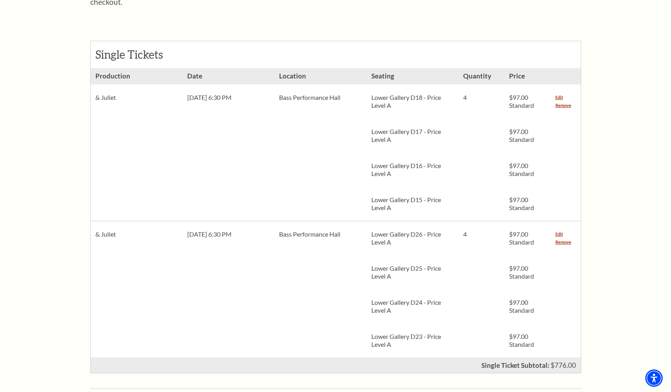
scroll to position [337, 0]
click at [562, 237] on link "Remove" at bounding box center [563, 241] width 16 height 8
click at [563, 237] on link "Remove" at bounding box center [563, 241] width 16 height 8
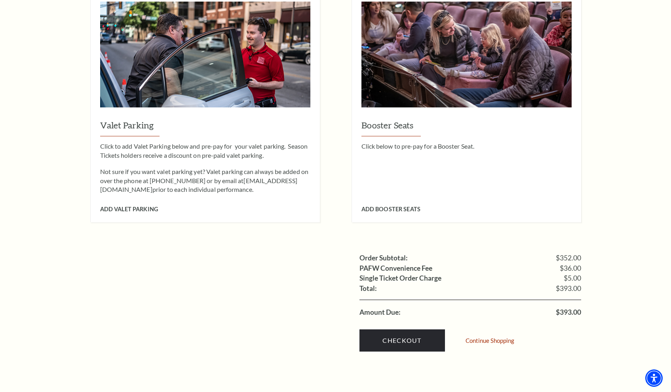
scroll to position [647, 0]
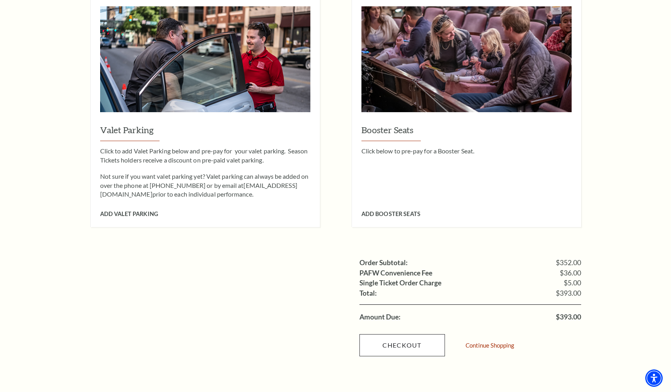
click at [402, 334] on link "Checkout" at bounding box center [402, 345] width 86 height 22
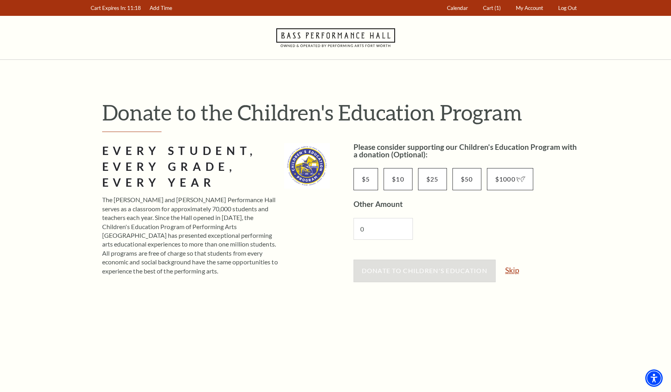
click at [513, 268] on link "Skip" at bounding box center [512, 270] width 14 height 8
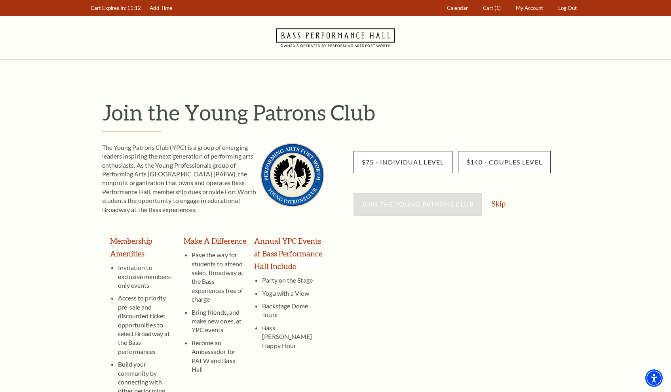
click at [497, 203] on link "Skip" at bounding box center [499, 204] width 14 height 8
click at [498, 202] on link "Skip" at bounding box center [499, 204] width 14 height 8
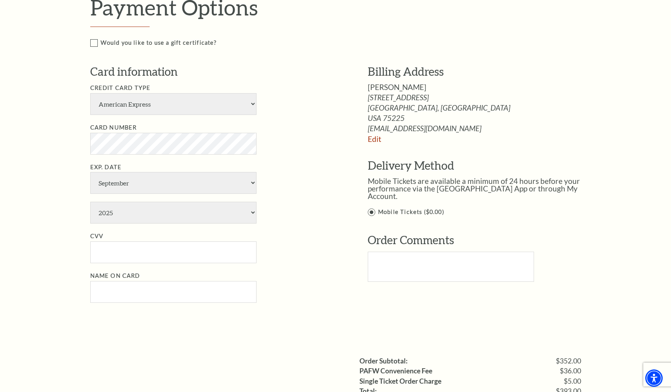
scroll to position [447, 0]
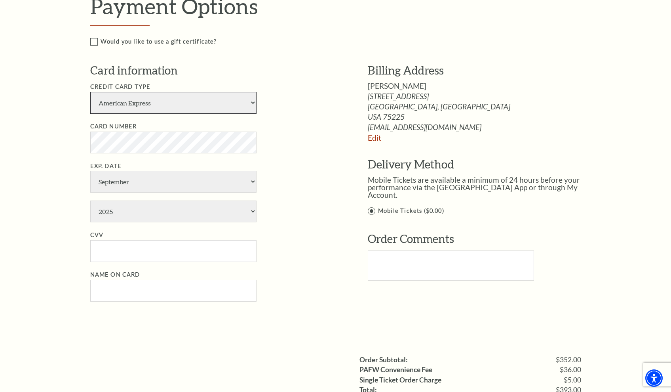
select select "24"
click at [318, 230] on li "CVV" at bounding box center [217, 246] width 254 height 32
click at [143, 240] on input "CVV" at bounding box center [173, 251] width 166 height 22
type input "696"
click at [144, 280] on input "Name on Card" at bounding box center [173, 291] width 166 height 22
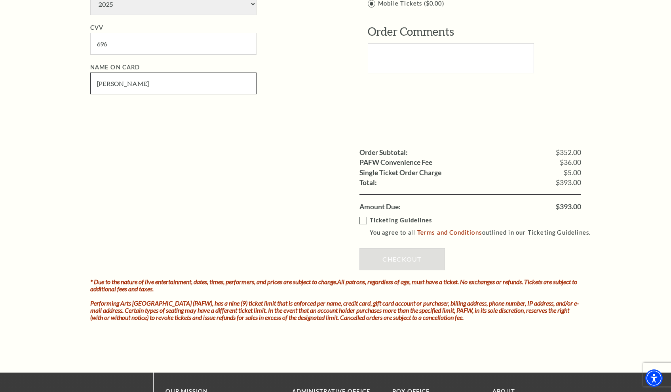
scroll to position [661, 0]
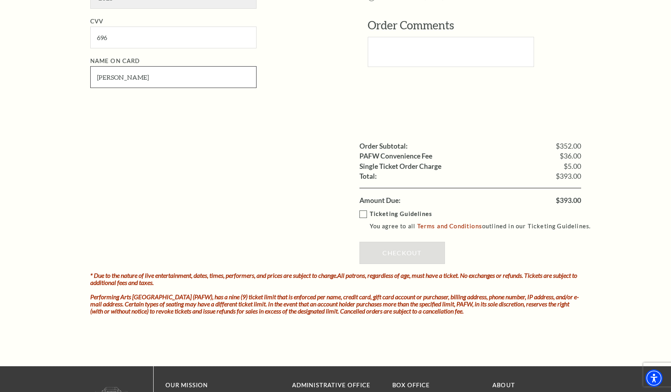
type input "Sarah L Kissel"
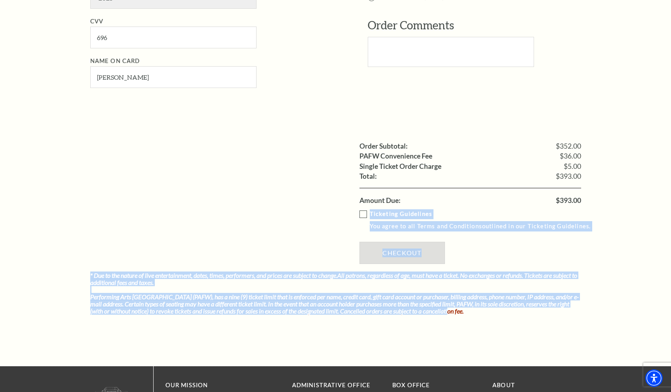
drag, startPoint x: 669, startPoint y: 217, endPoint x: 677, endPoint y: 156, distance: 61.0
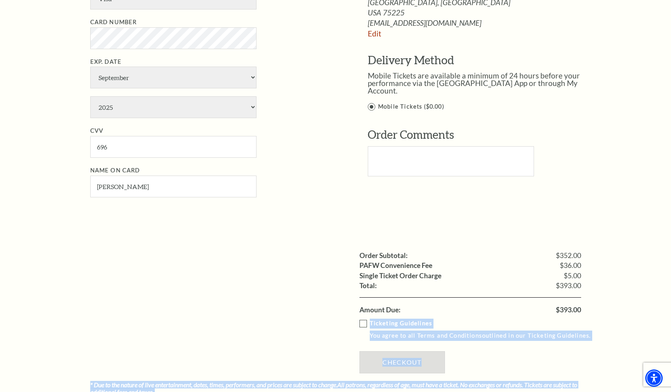
scroll to position [579, 0]
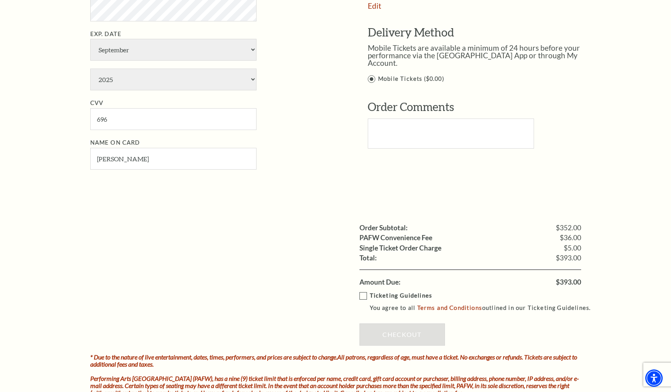
click at [365, 291] on label "Ticketing Guidelines You agree to all Terms and Conditions outlined in our Tick…" at bounding box center [478, 302] width 239 height 22
click at [0, 0] on input "Ticketing Guidelines You agree to all Terms and Conditions outlined in our Tick…" at bounding box center [0, 0] width 0 height 0
click at [390, 323] on link "Checkout" at bounding box center [402, 334] width 86 height 22
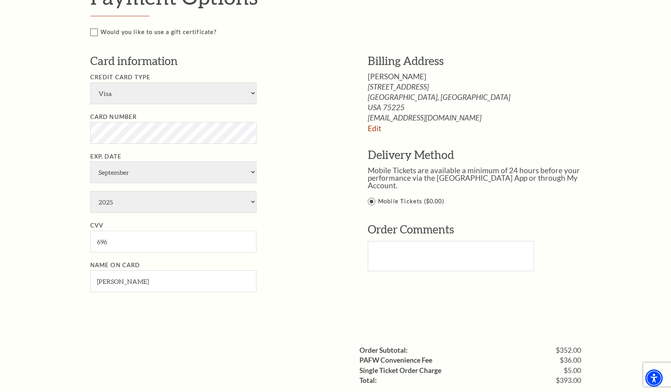
scroll to position [435, 0]
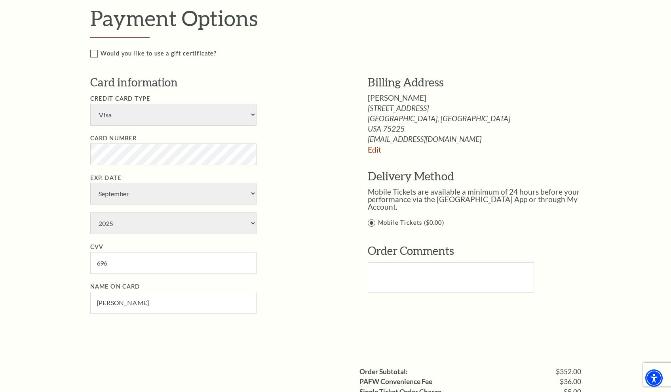
click at [265, 139] on li "Card Number" at bounding box center [217, 149] width 254 height 32
select select "5"
select select "2026"
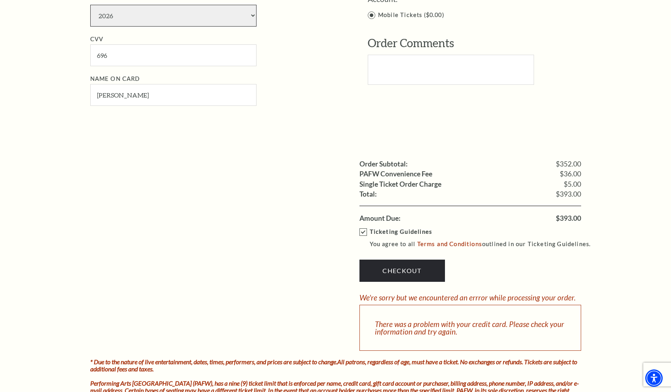
scroll to position [658, 0]
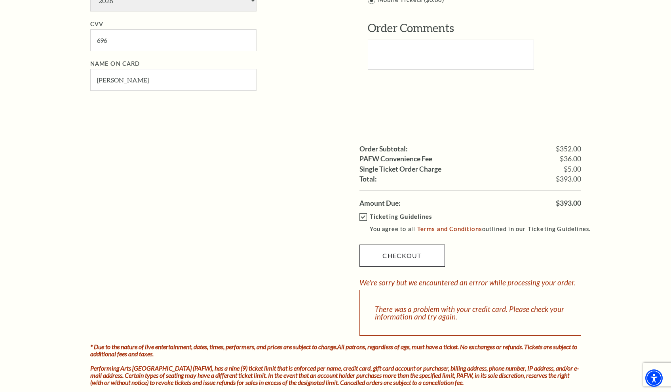
click at [385, 244] on link "Checkout" at bounding box center [402, 255] width 86 height 22
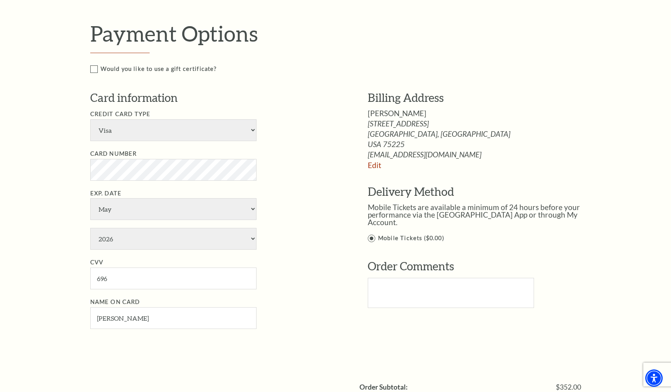
scroll to position [418, 0]
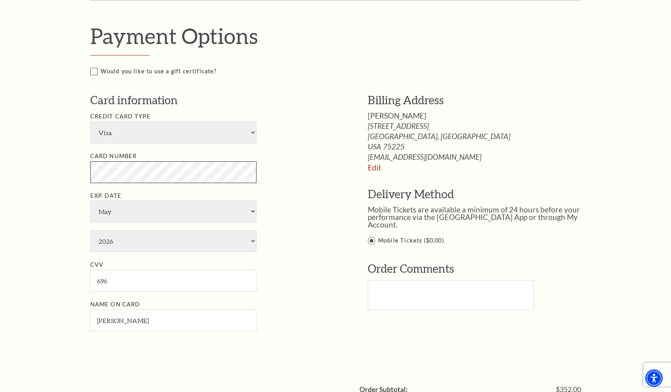
click at [89, 159] on div "Payment Header Checkout / Payment Complete Purchase Single Ticket Show Details …" at bounding box center [335, 159] width 507 height 1035
click at [329, 191] on li "Exp. Date January February March April May June July August September October N…" at bounding box center [217, 221] width 254 height 61
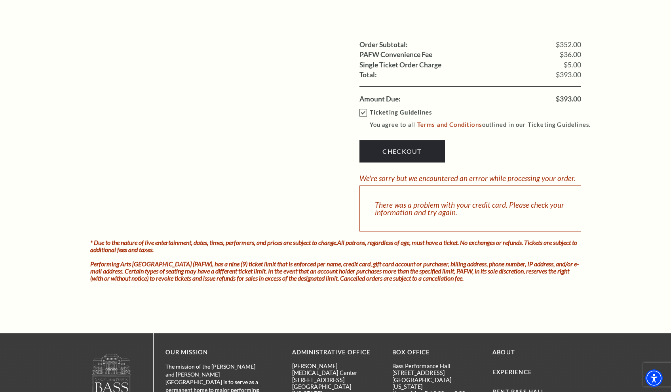
scroll to position [581, 0]
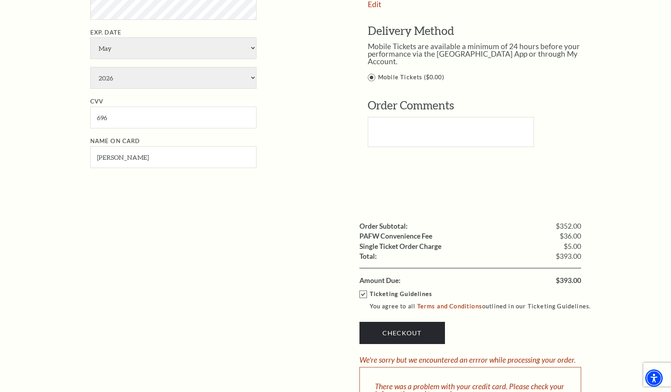
click at [365, 289] on label "Ticketing Guidelines You agree to all Terms and Conditions outlined in our Tick…" at bounding box center [478, 300] width 239 height 22
click at [0, 0] on input "Ticketing Guidelines You agree to all Terms and Conditions outlined in our Tick…" at bounding box center [0, 0] width 0 height 0
click at [363, 289] on label "Ticketing Guidelines You agree to all Terms and Conditions outlined in our Tick…" at bounding box center [478, 300] width 239 height 22
click at [0, 0] on input "Ticketing Guidelines You agree to all Terms and Conditions outlined in our Tick…" at bounding box center [0, 0] width 0 height 0
click at [392, 321] on link "Checkout" at bounding box center [402, 332] width 86 height 22
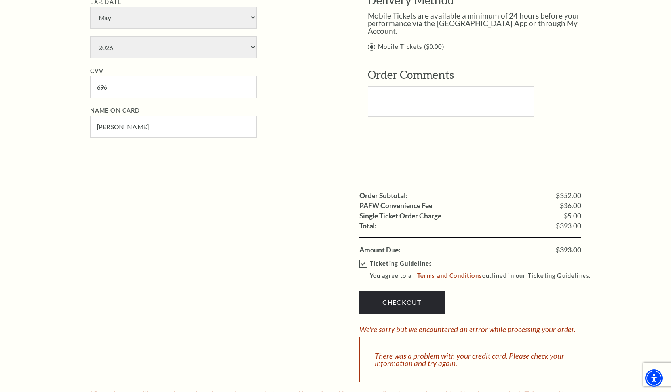
scroll to position [615, 0]
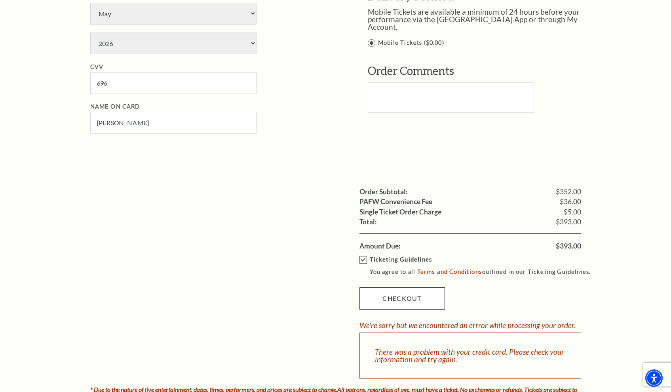
click at [422, 287] on link "Checkout" at bounding box center [402, 298] width 86 height 22
click at [118, 112] on input "Sarah L Kissel" at bounding box center [173, 123] width 166 height 22
click at [394, 287] on link "Checkout" at bounding box center [402, 298] width 86 height 22
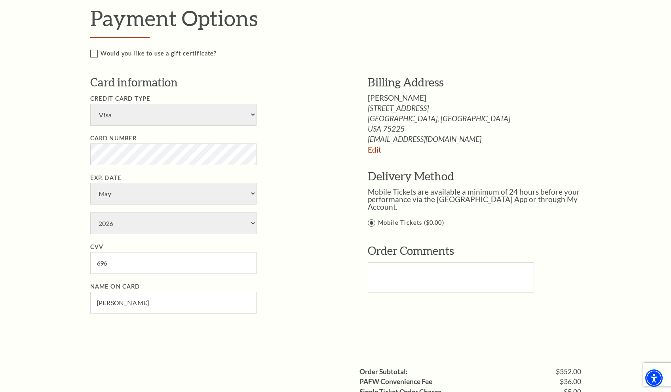
scroll to position [441, 0]
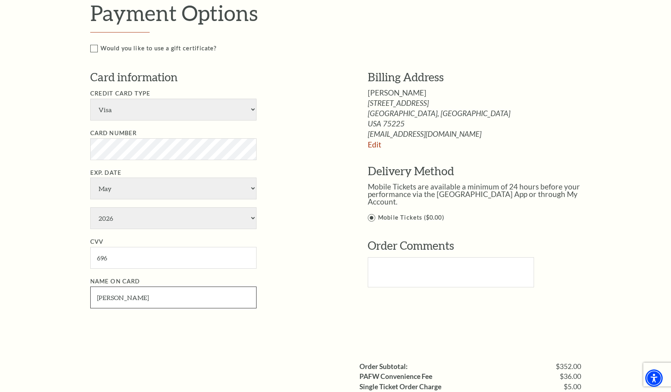
click at [116, 286] on input "Sarah Kissel" at bounding box center [173, 297] width 166 height 22
type input "Sarah L Kissel"
click at [274, 92] on li "Credit Card Type American Express Visa Master Card Discover" at bounding box center [217, 105] width 254 height 32
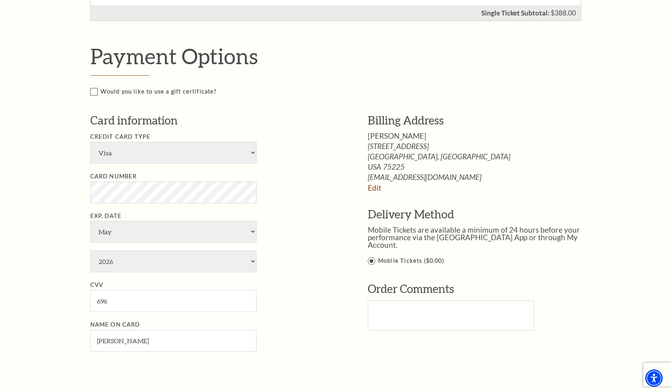
scroll to position [400, 0]
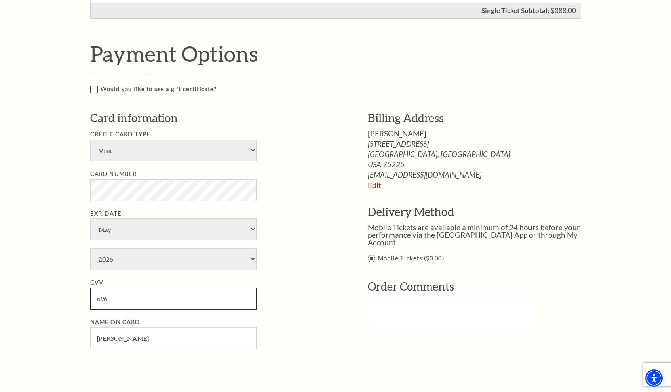
click at [135, 287] on input "696" at bounding box center [173, 298] width 166 height 22
type input "696"
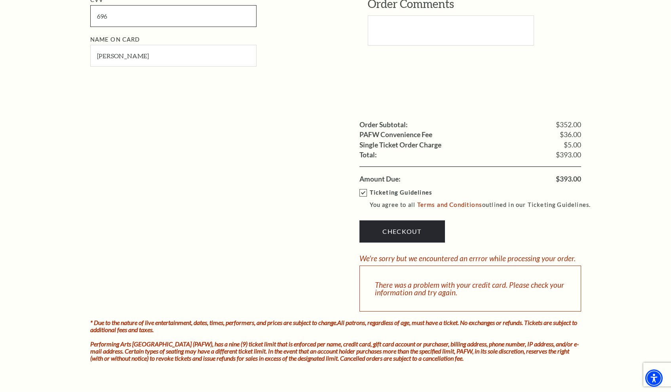
scroll to position [691, 0]
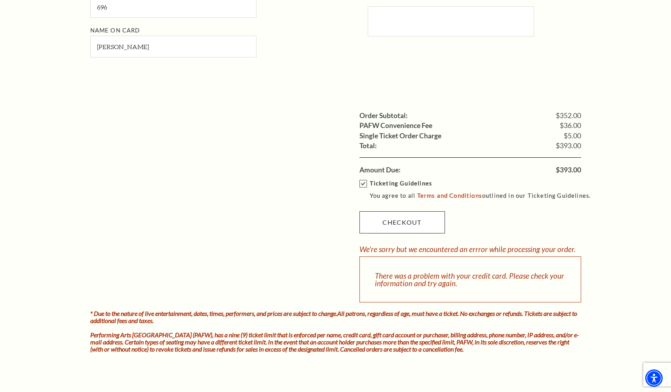
click at [427, 211] on link "Checkout" at bounding box center [402, 222] width 86 height 22
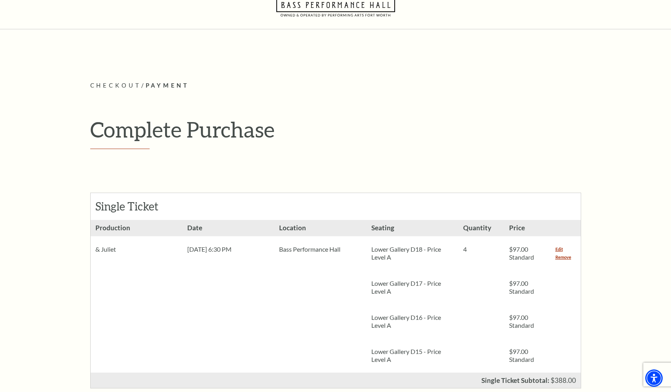
scroll to position [18, 0]
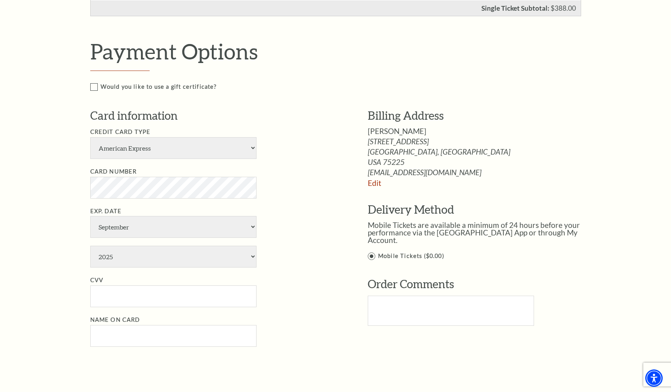
scroll to position [403, 0]
select select "25"
click at [284, 167] on li "Card Number" at bounding box center [217, 181] width 254 height 32
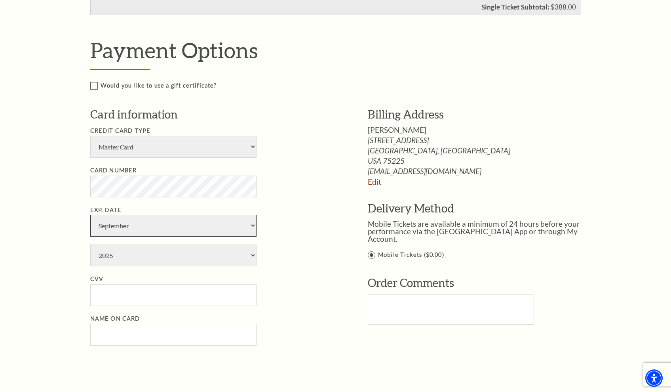
select select "10"
select select "2029"
click at [121, 284] on input "CVV" at bounding box center [173, 295] width 166 height 22
type input "029"
click at [118, 323] on input "Name on Card" at bounding box center [173, 334] width 166 height 22
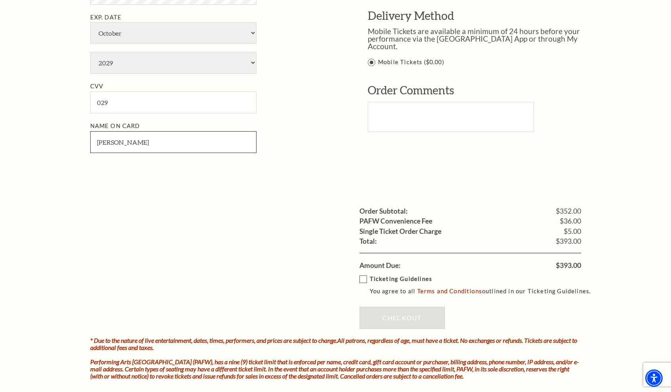
scroll to position [597, 0]
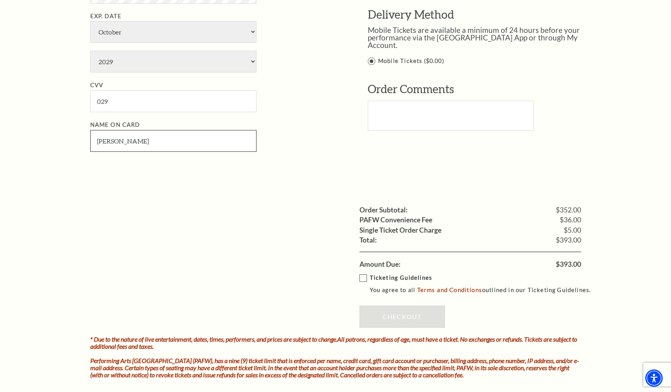
type input "Sarah L Kissel"
click at [367, 273] on label "Ticketing Guidelines You agree to all Terms and Conditions outlined in our Tick…" at bounding box center [478, 284] width 239 height 22
click at [0, 0] on input "Ticketing Guidelines You agree to all Terms and Conditions outlined in our Tick…" at bounding box center [0, 0] width 0 height 0
click at [380, 305] on link "Checkout" at bounding box center [402, 316] width 86 height 22
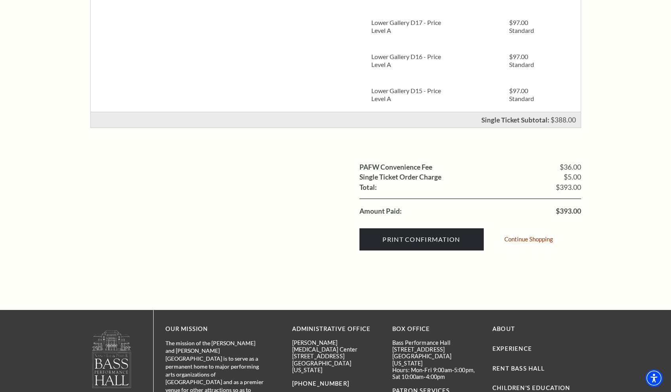
scroll to position [231, 0]
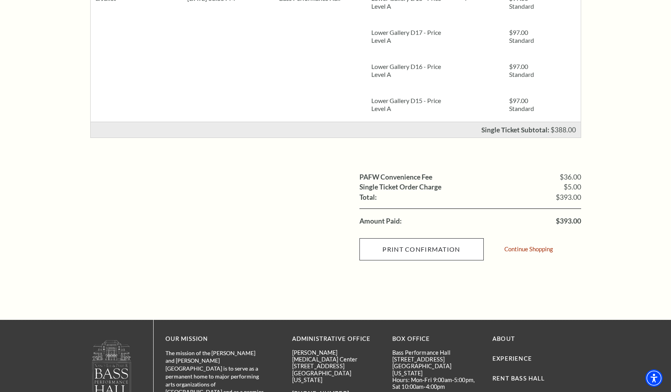
click at [458, 252] on input "Print Confirmation" at bounding box center [421, 249] width 124 height 22
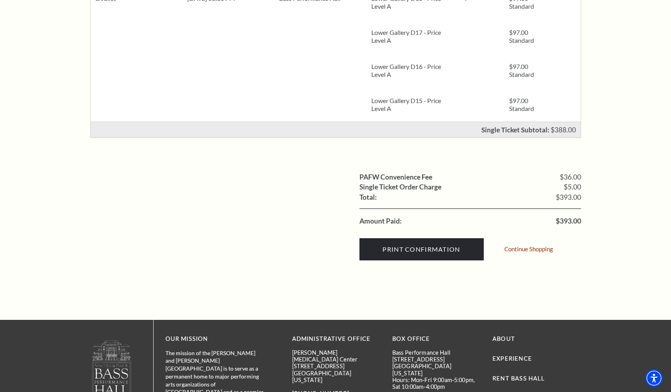
scroll to position [106, 0]
